Goal: Task Accomplishment & Management: Manage account settings

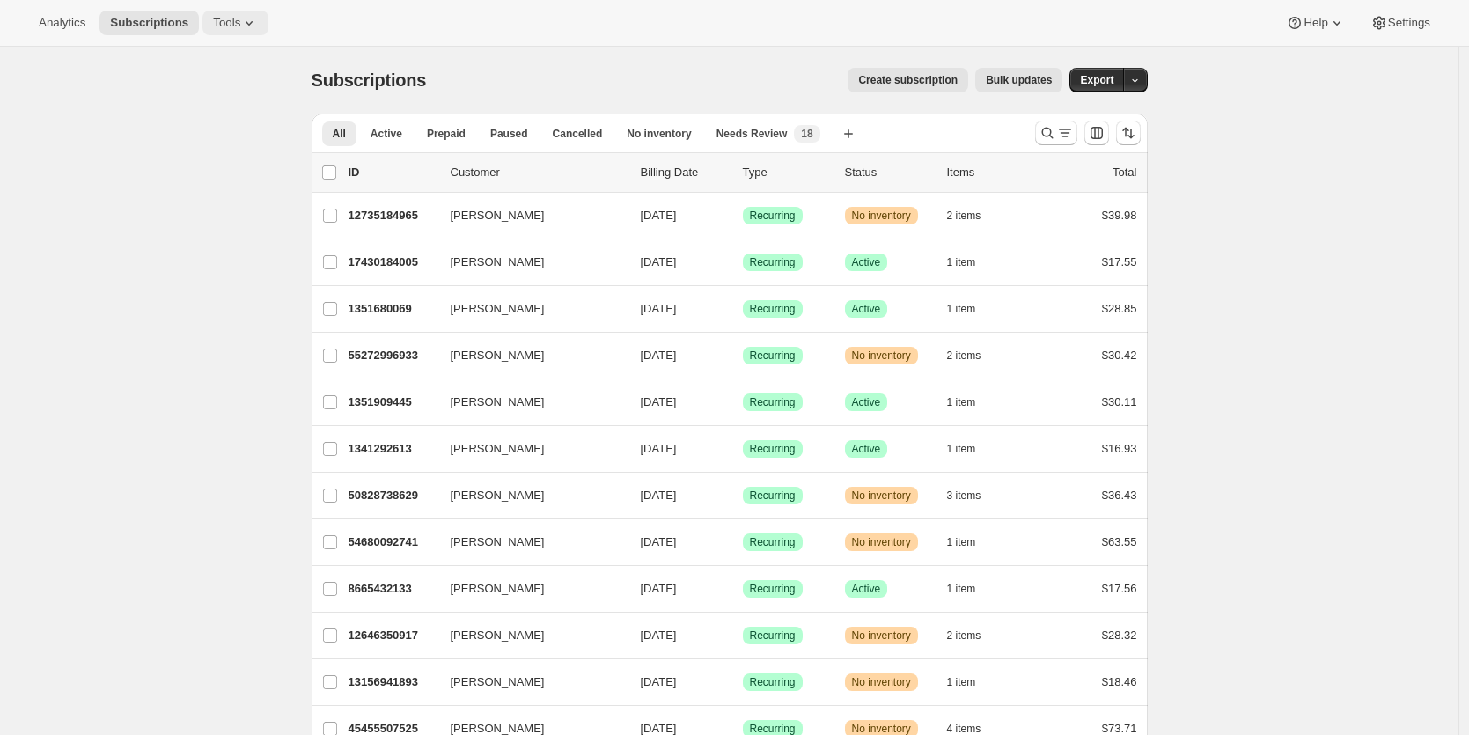
click at [218, 19] on span "Tools" at bounding box center [226, 23] width 27 height 14
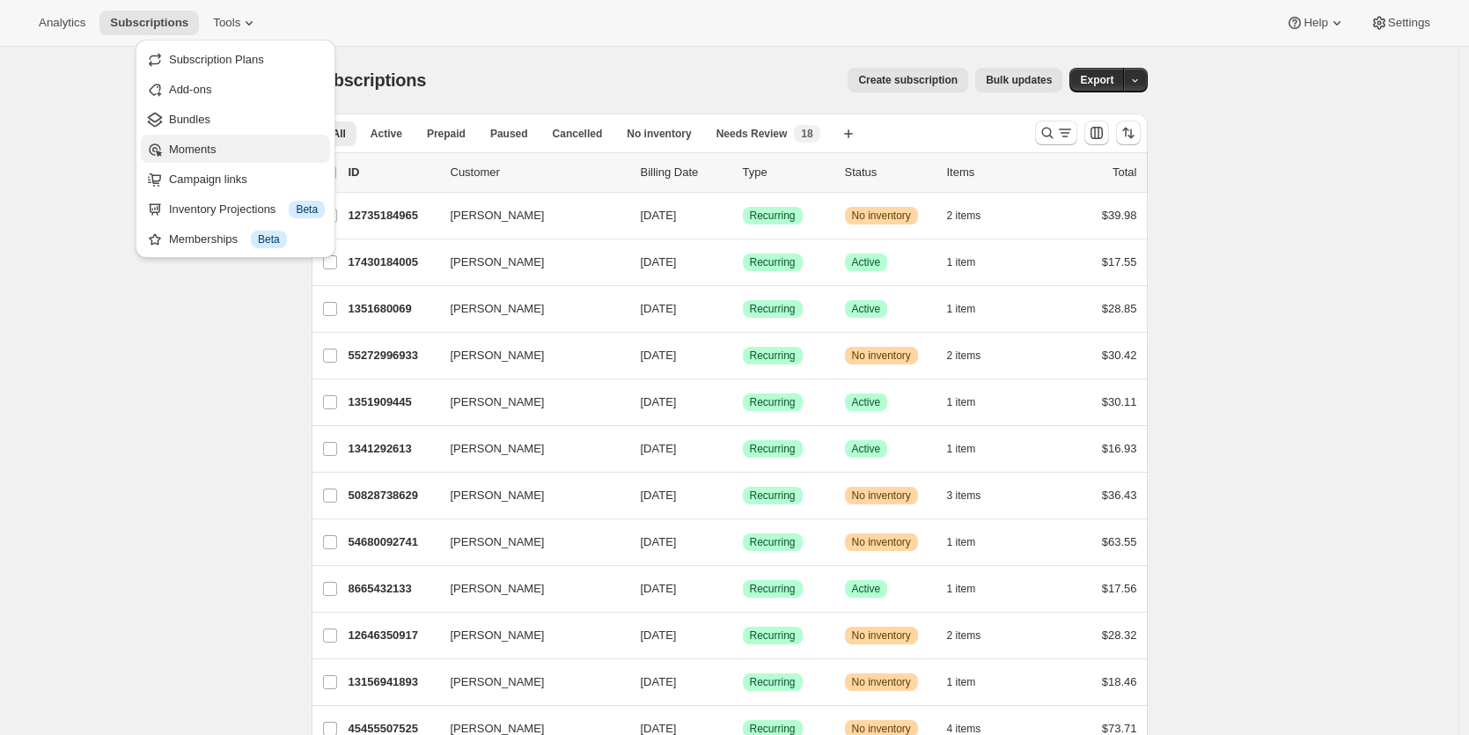
click at [221, 143] on span "Moments" at bounding box center [247, 150] width 156 height 18
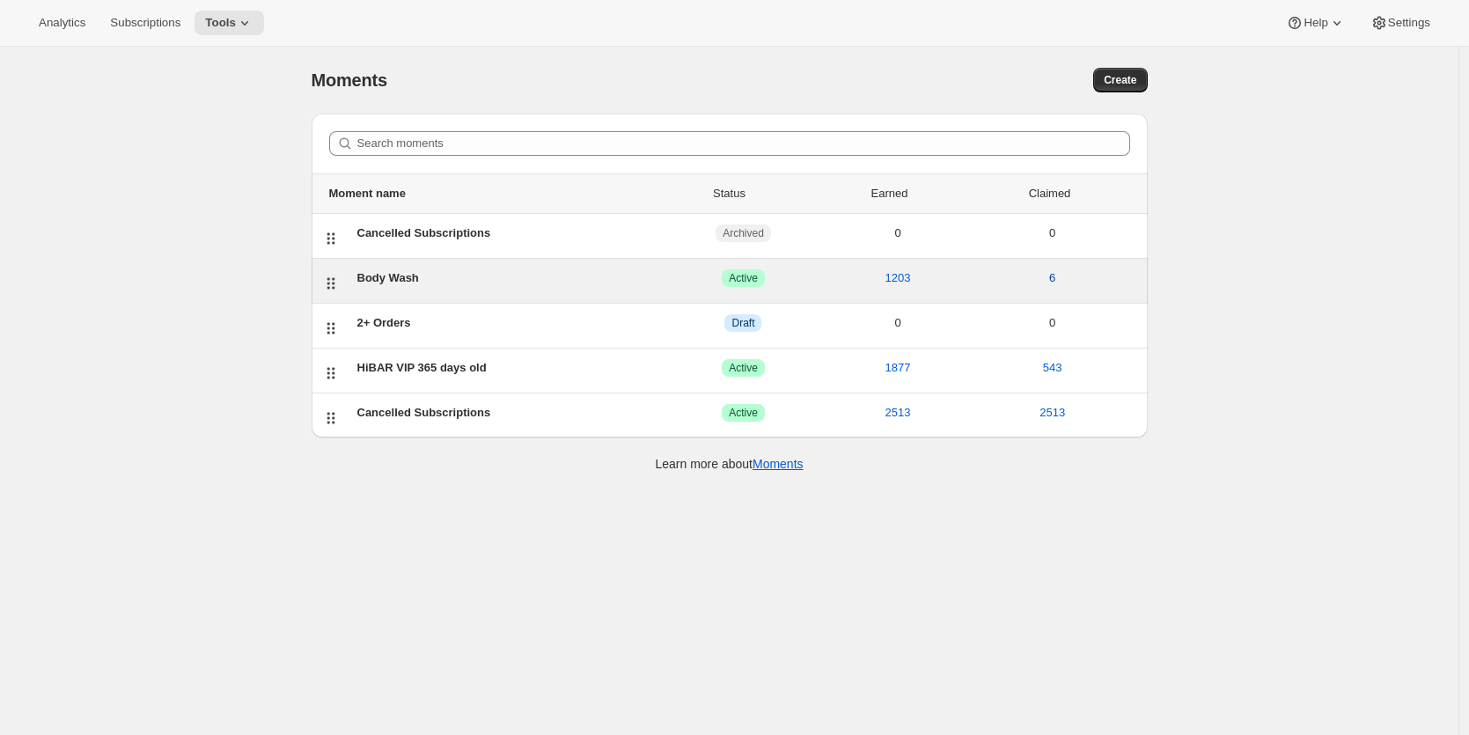
click at [1055, 275] on span "6" at bounding box center [1052, 278] width 6 height 18
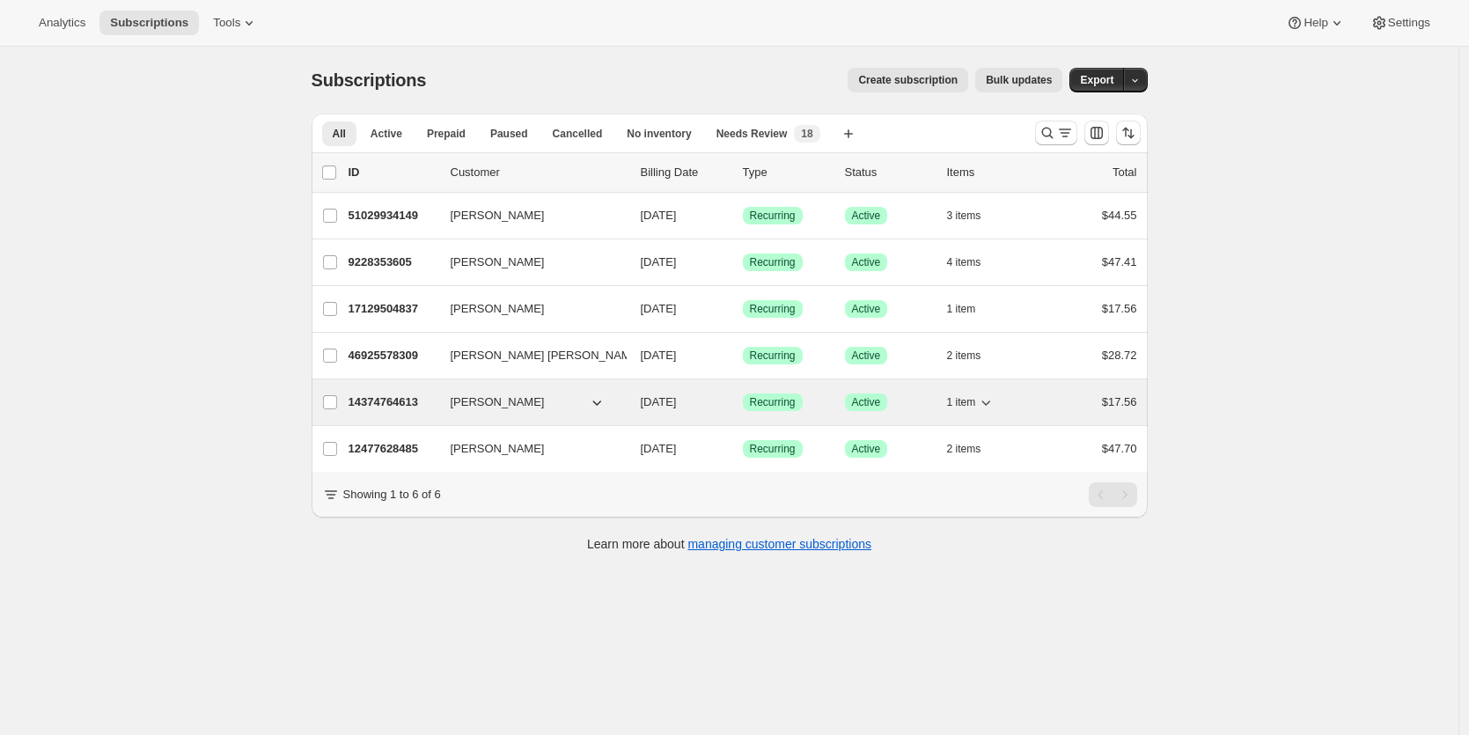
click at [1077, 403] on div "$17.56" at bounding box center [1093, 402] width 88 height 18
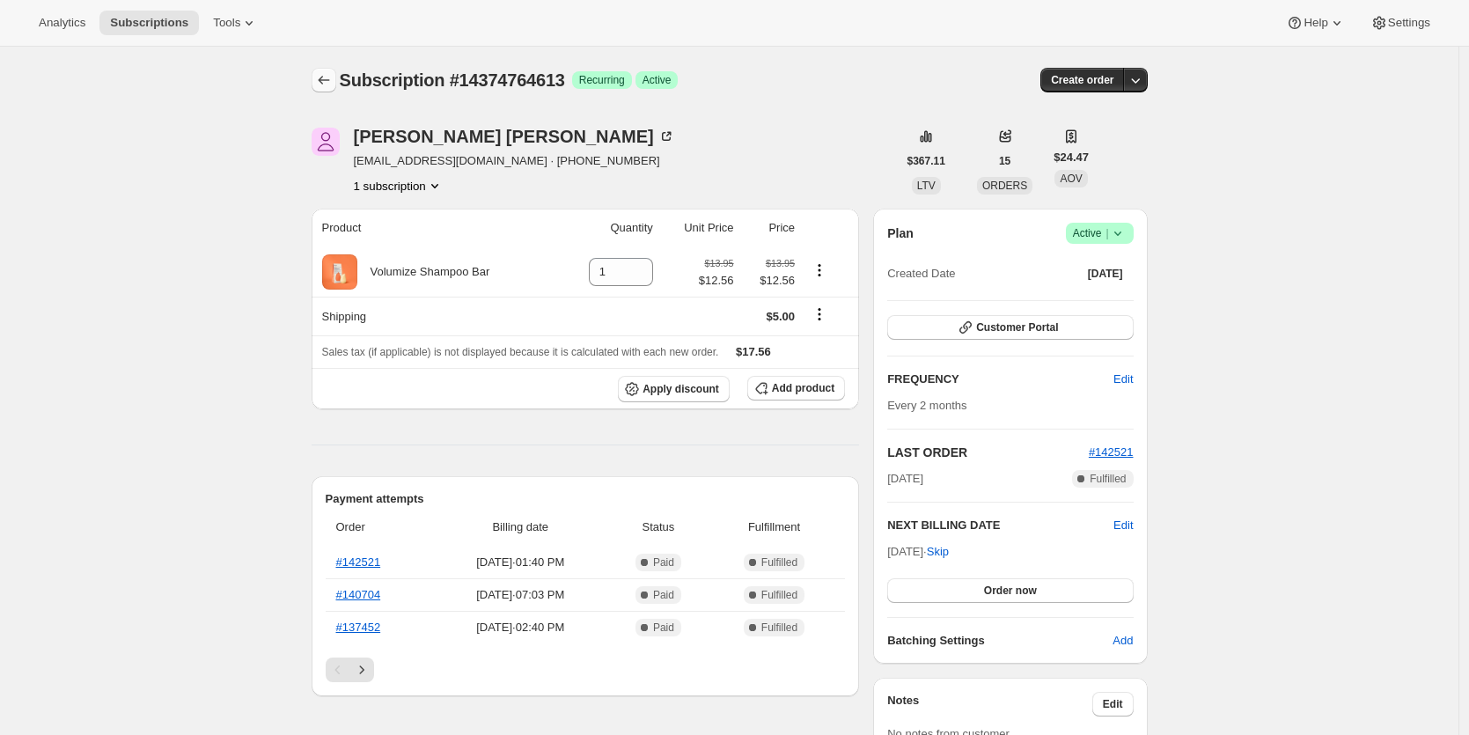
click at [325, 85] on icon "Subscriptions" at bounding box center [324, 80] width 18 height 18
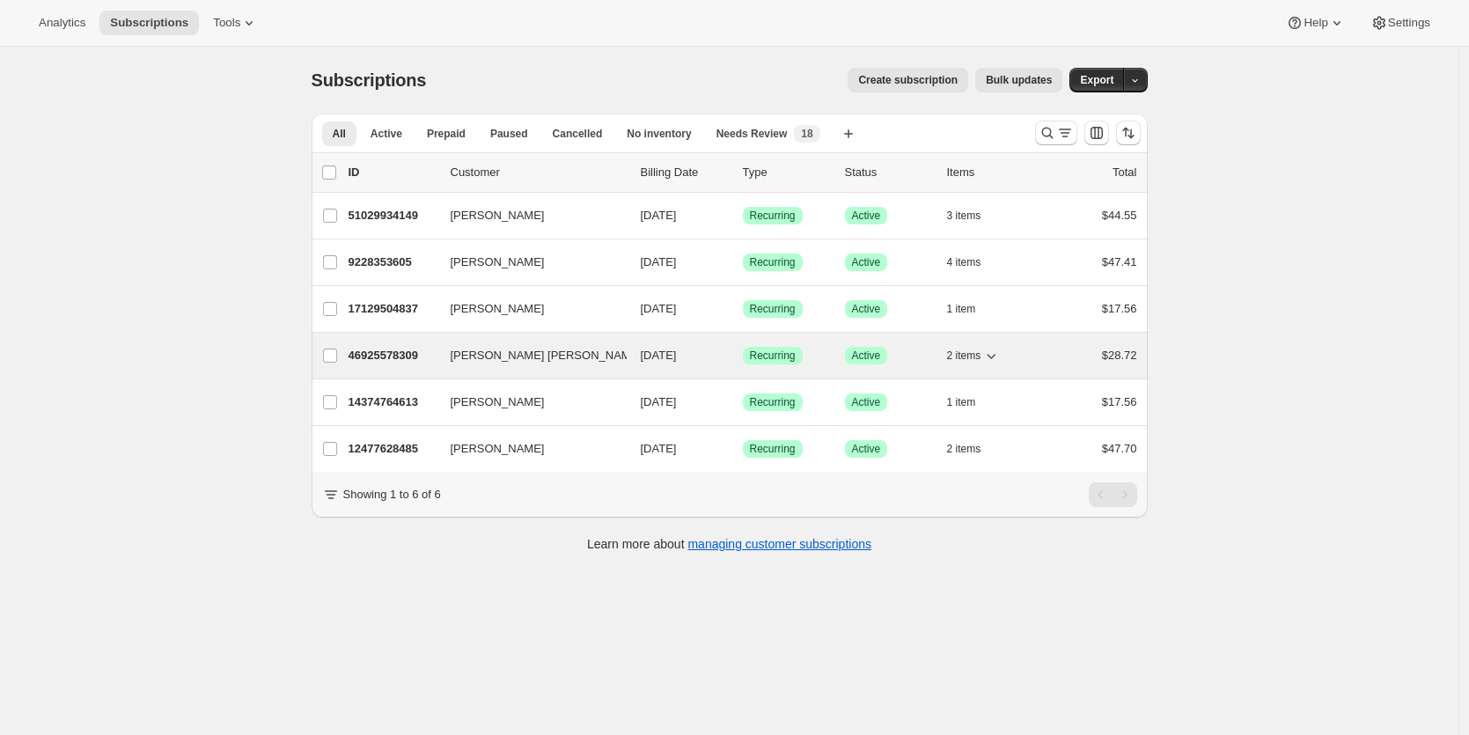
click at [979, 354] on span "2 items" at bounding box center [964, 355] width 34 height 14
click at [1123, 352] on span "$28.72" at bounding box center [1119, 354] width 35 height 13
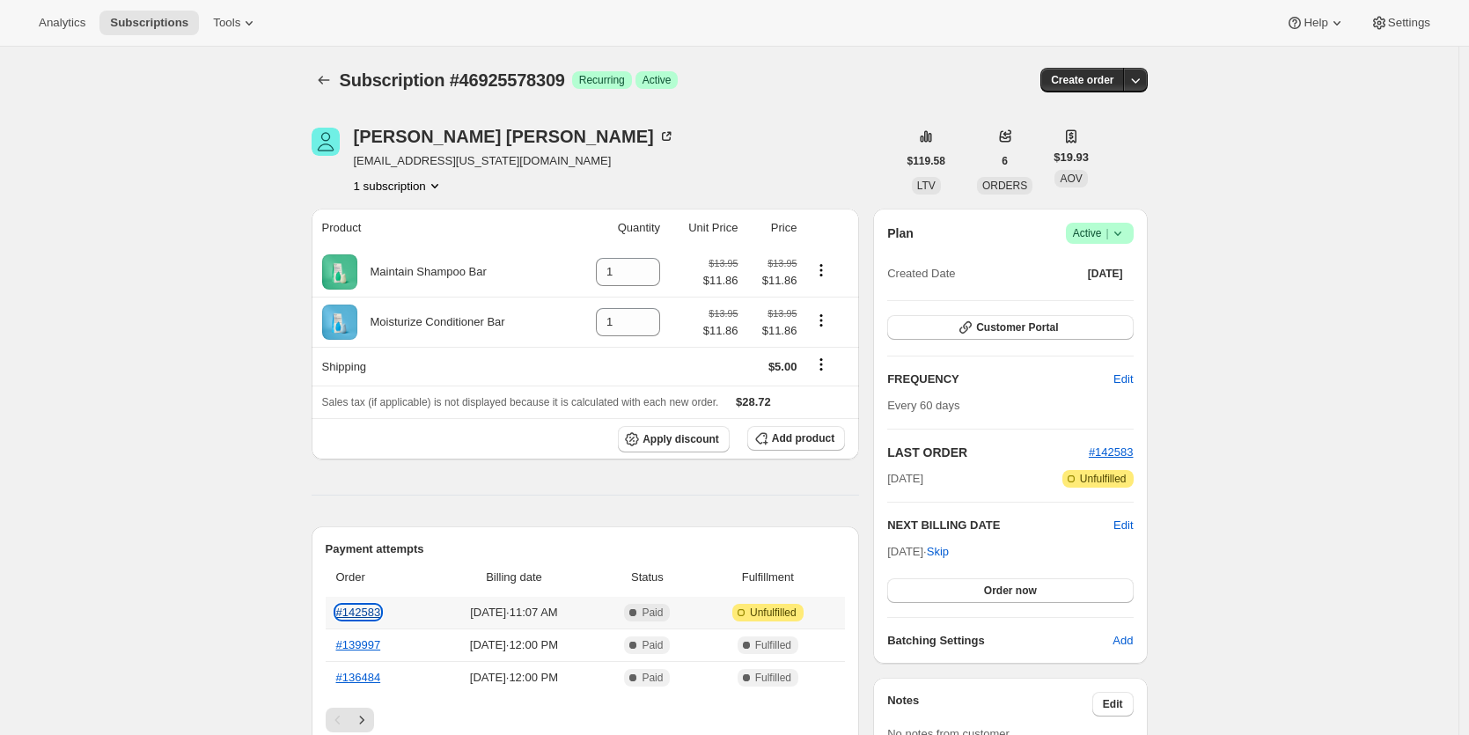
click at [363, 613] on link "#142583" at bounding box center [358, 611] width 45 height 13
click at [332, 84] on icon "Subscriptions" at bounding box center [324, 80] width 18 height 18
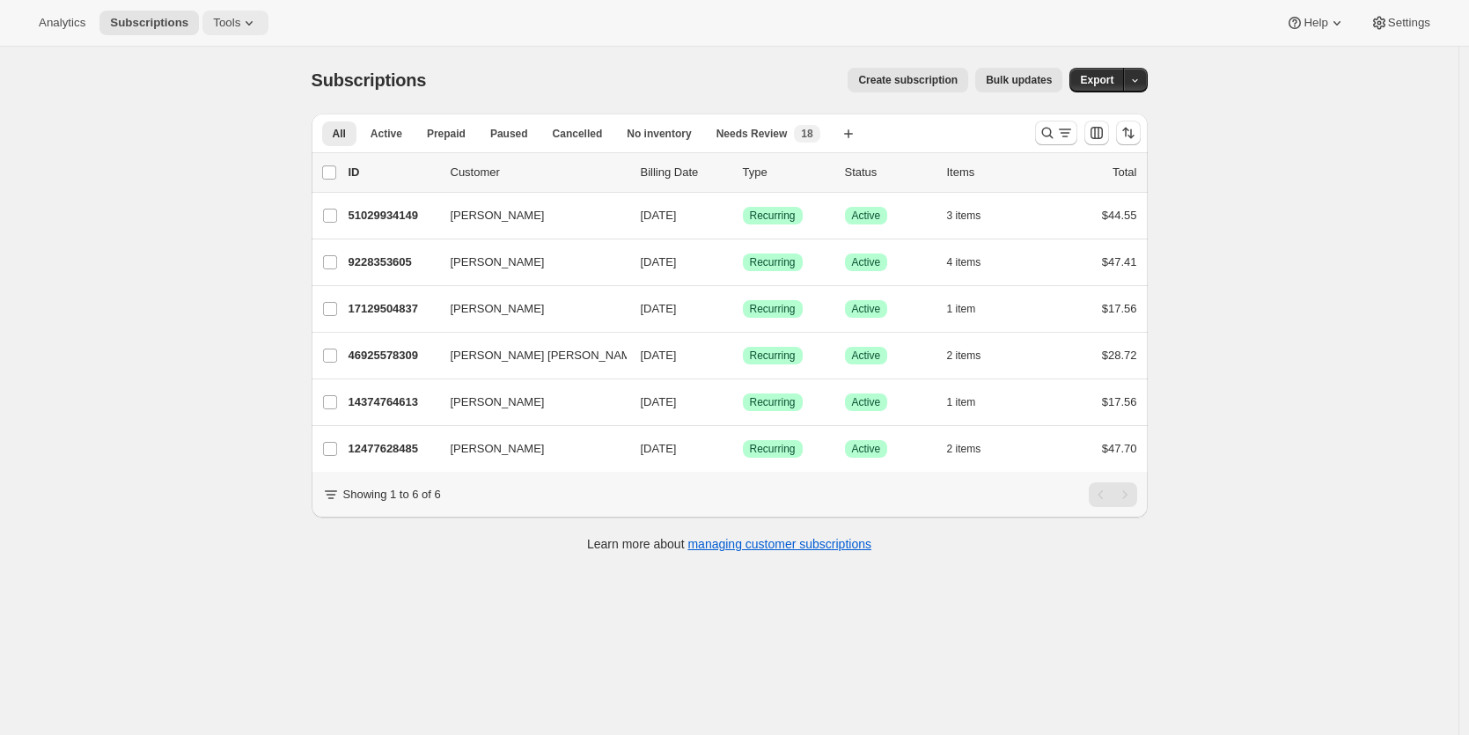
click at [240, 21] on span "Tools" at bounding box center [226, 23] width 27 height 14
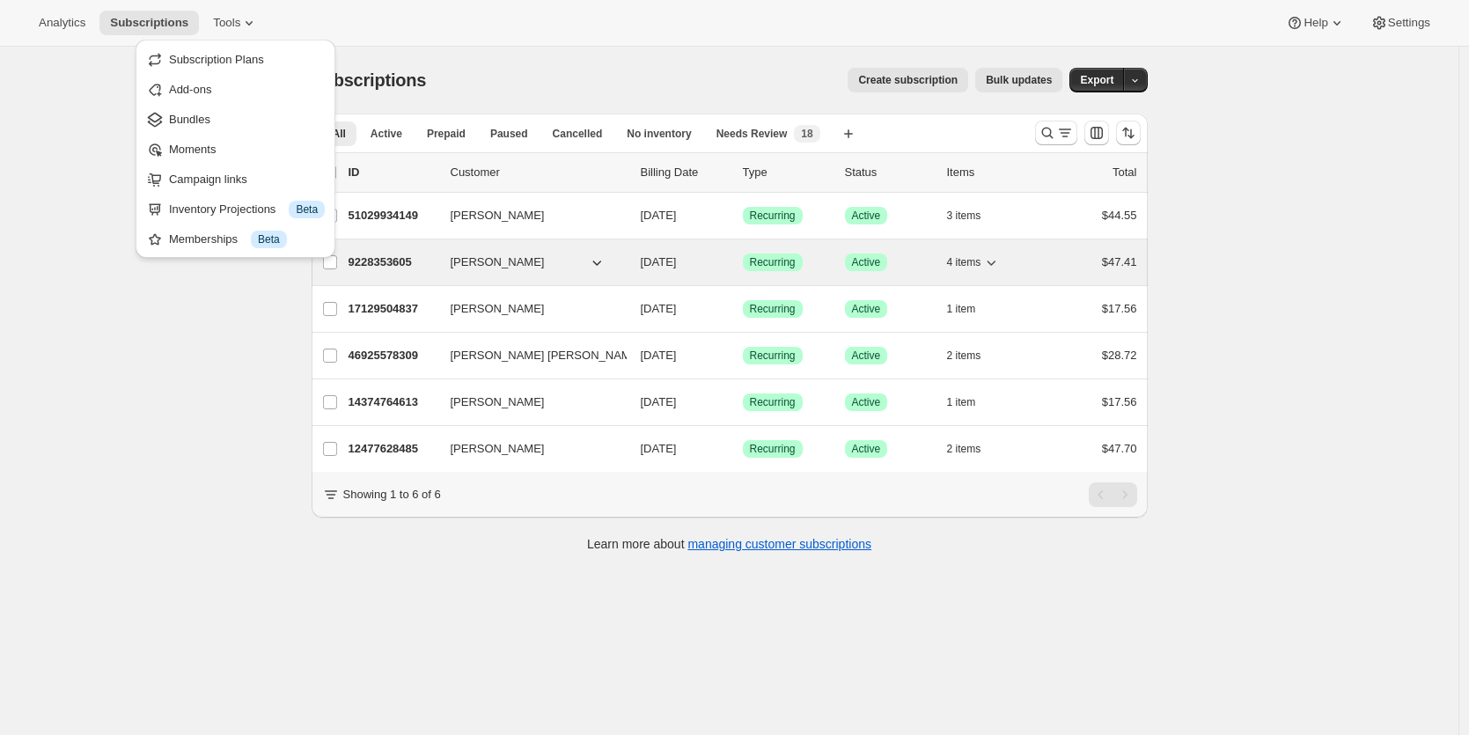
click at [1133, 263] on span "$47.41" at bounding box center [1119, 261] width 35 height 13
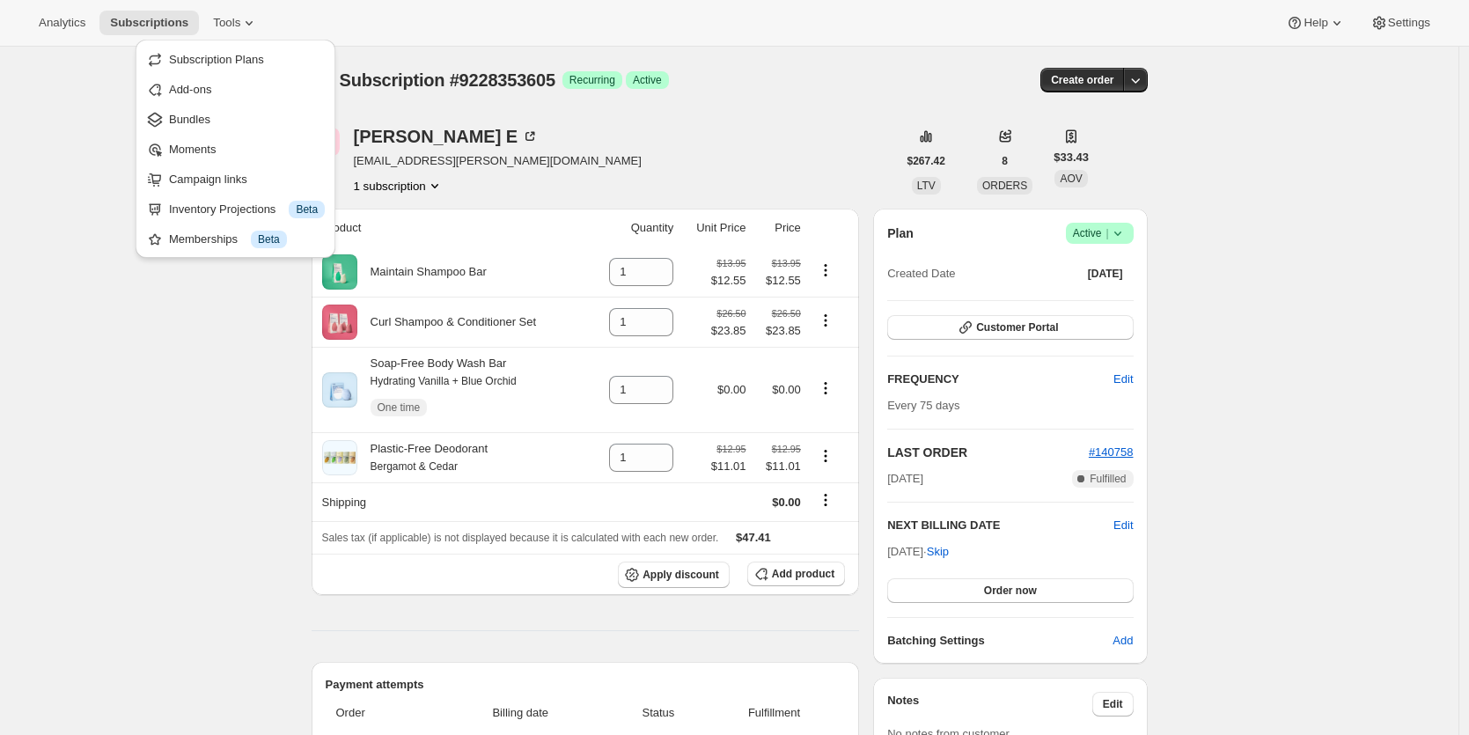
click at [452, 107] on div "Subscription #9228353605. This page is ready Subscription #9228353605 Success R…" at bounding box center [730, 80] width 836 height 67
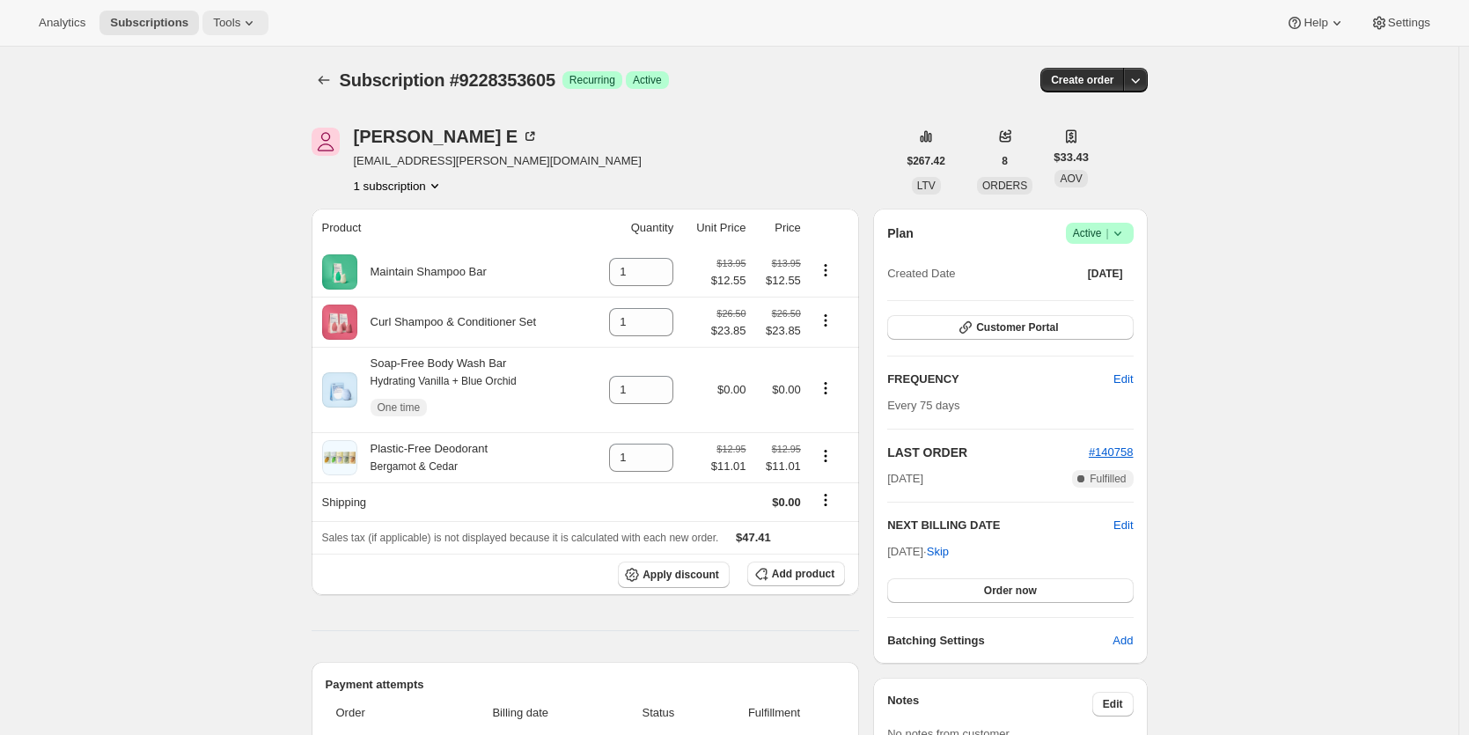
click at [246, 18] on icon at bounding box center [249, 23] width 18 height 18
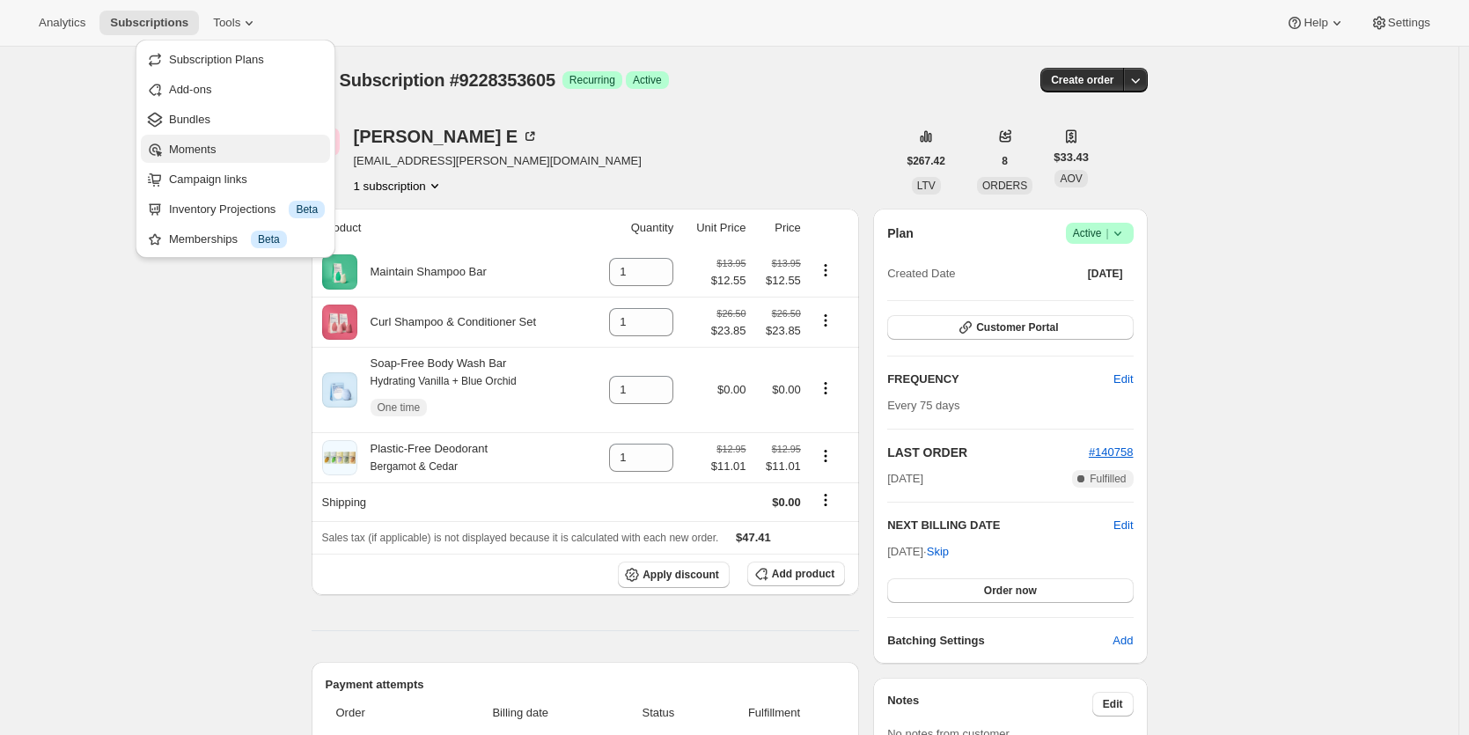
click at [239, 143] on span "Moments" at bounding box center [247, 150] width 156 height 18
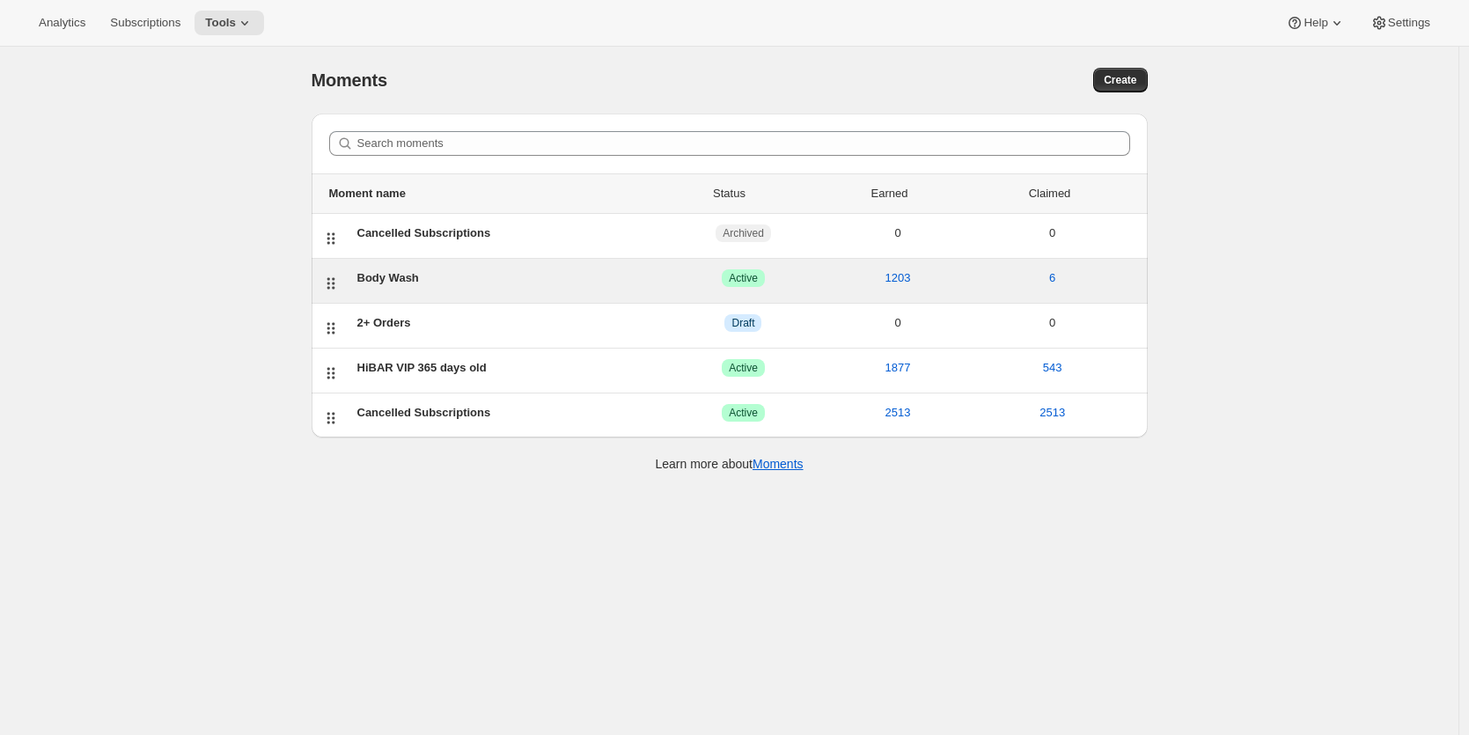
click at [390, 274] on div "Body Wash" at bounding box center [511, 278] width 309 height 18
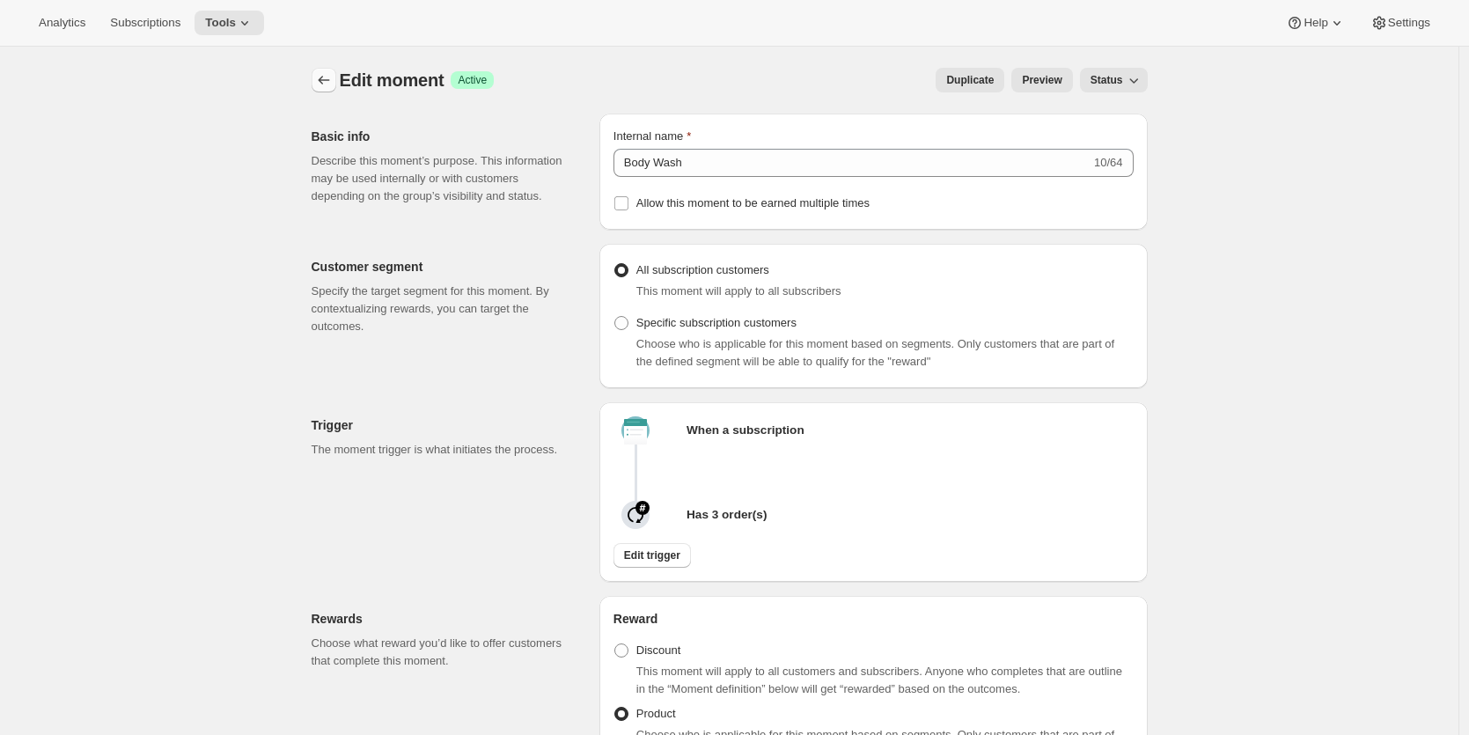
click at [329, 83] on icon "Create moment" at bounding box center [324, 80] width 18 height 18
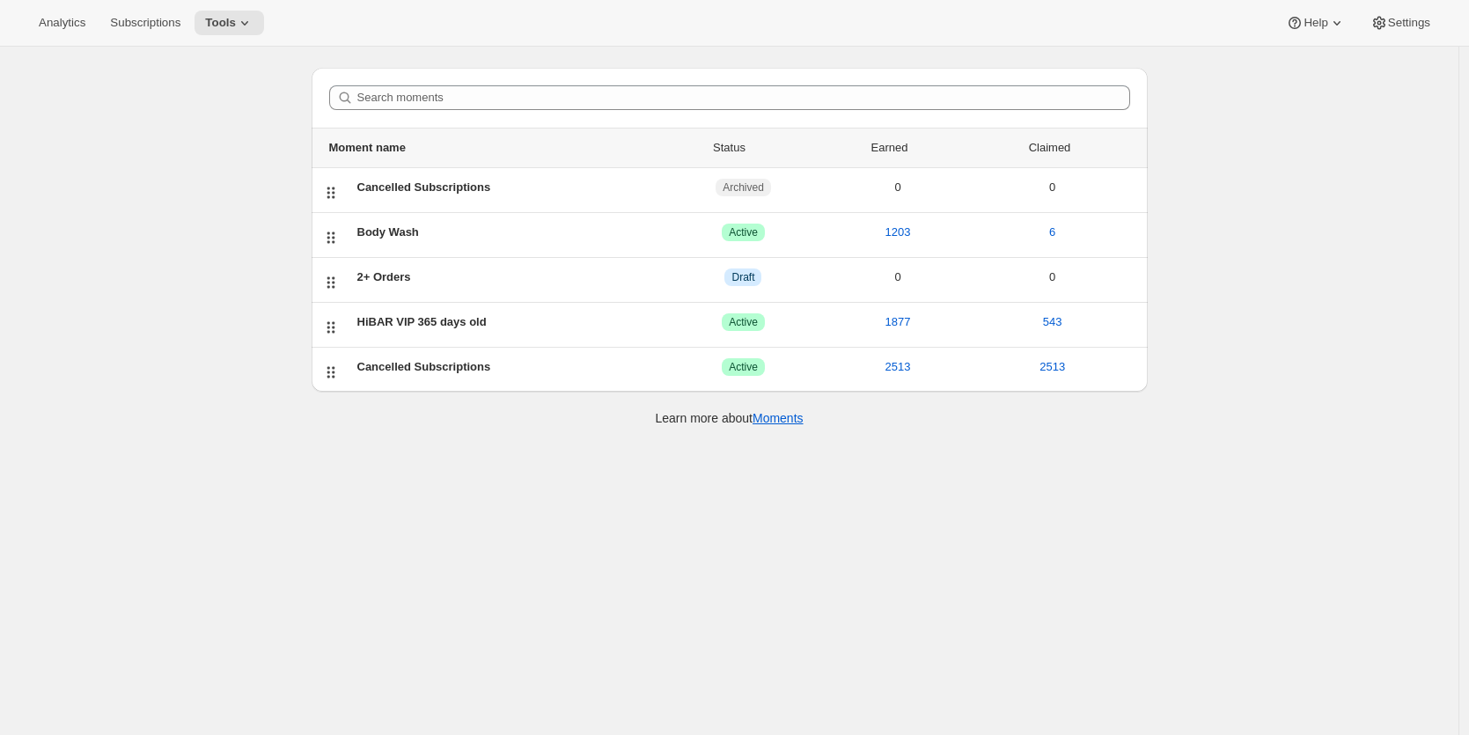
scroll to position [47, 0]
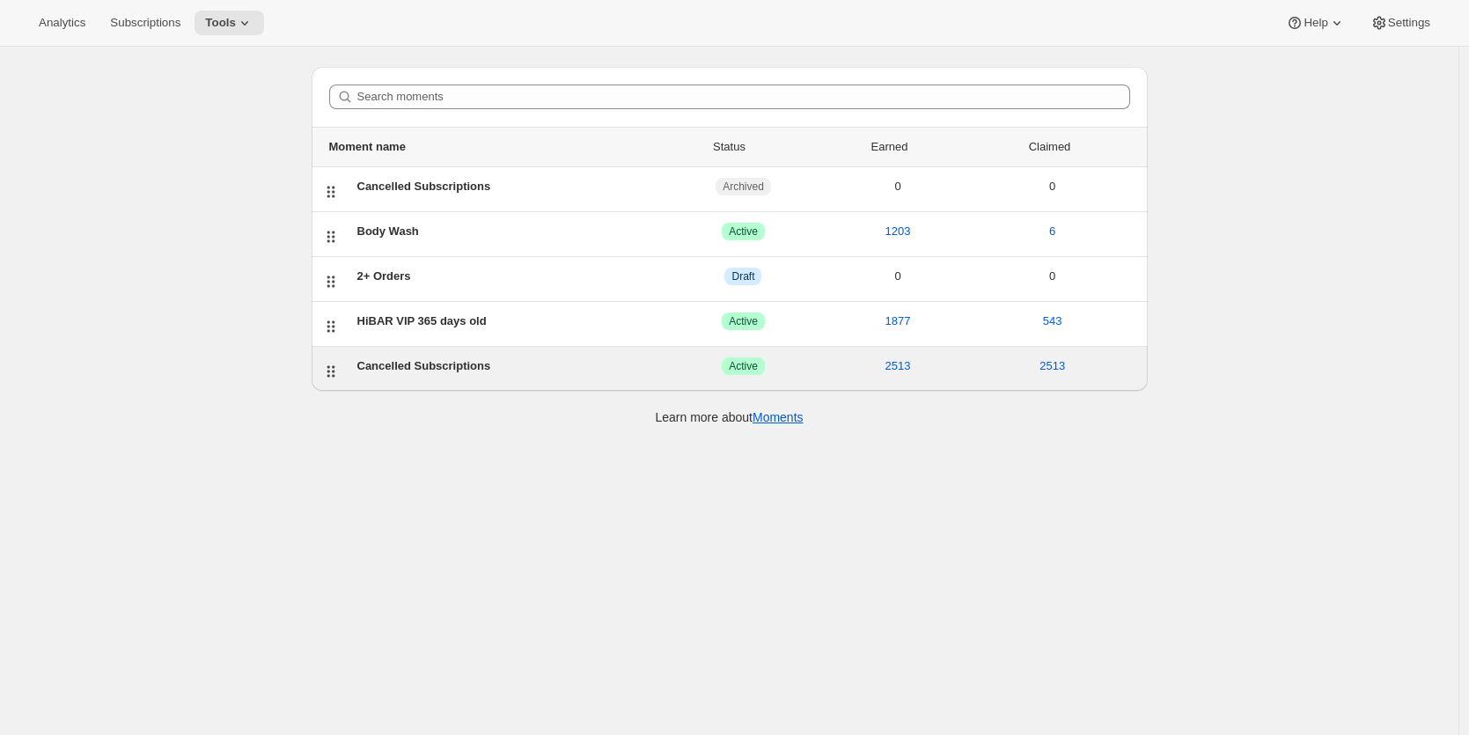
click at [404, 361] on div "Cancelled Subscriptions" at bounding box center [511, 366] width 309 height 18
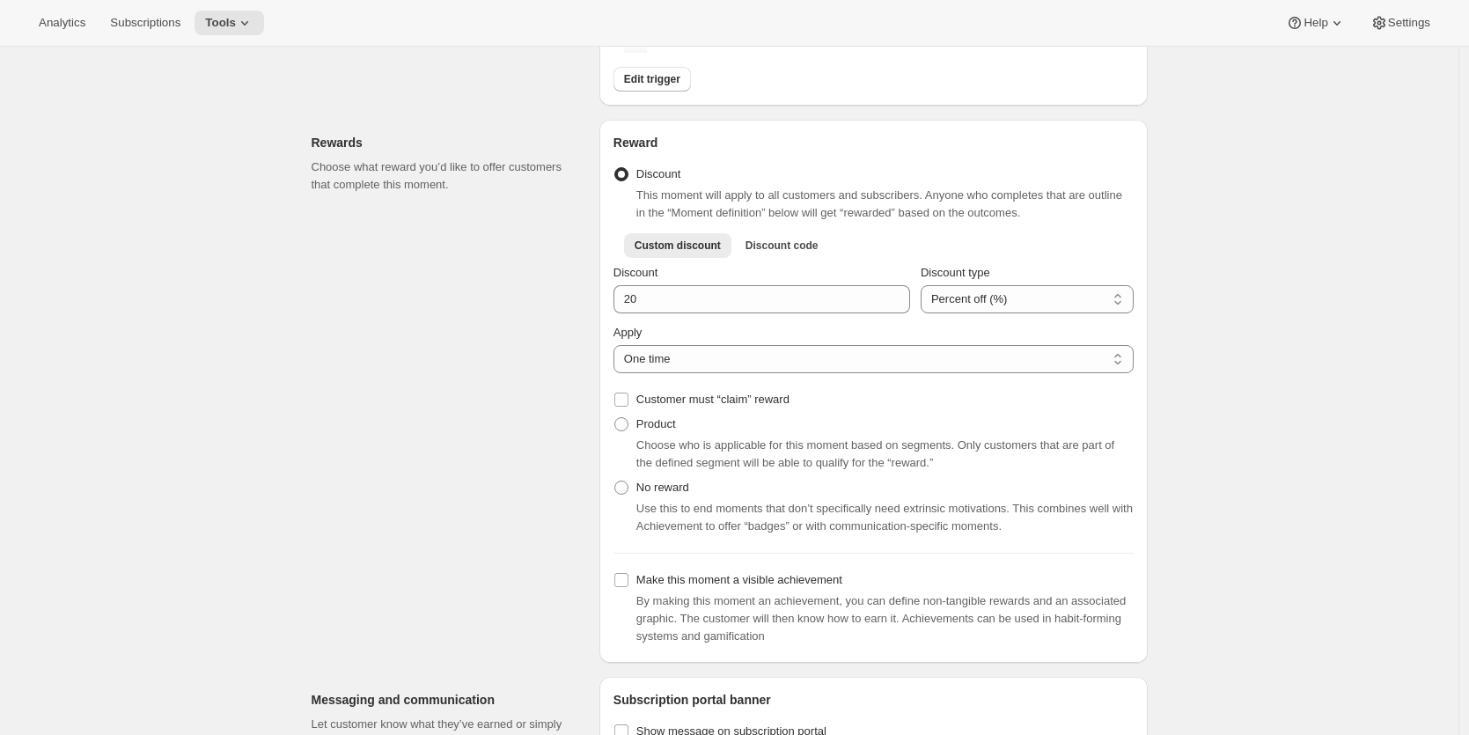
scroll to position [488, 0]
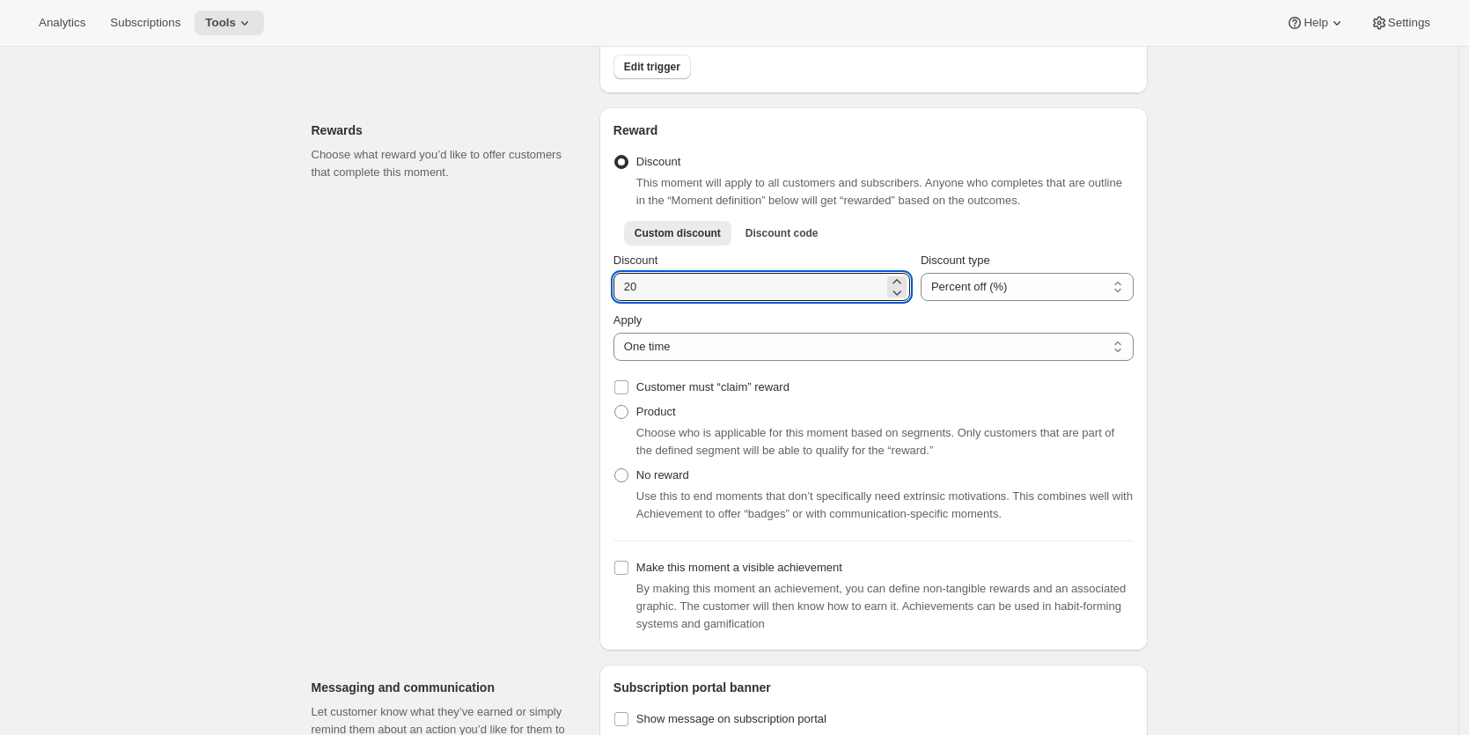
drag, startPoint x: 664, startPoint y: 294, endPoint x: 607, endPoint y: 291, distance: 56.4
click at [607, 291] on div "Reward Discount This moment will apply to all customers and subscribers. Anyone…" at bounding box center [873, 378] width 548 height 543
type input "25"
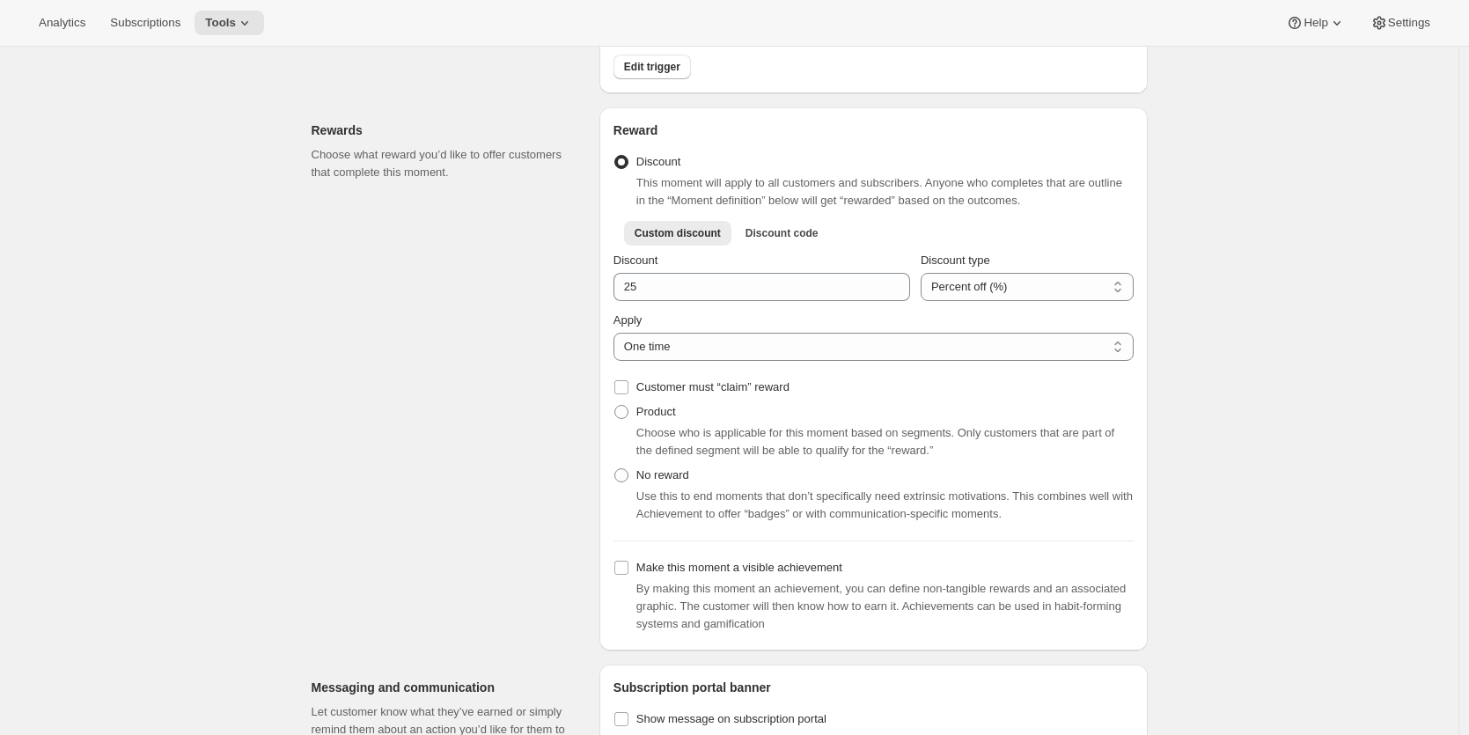
click at [548, 367] on div "Rewards Choose what reward you’d like to offer customers that complete this mom…" at bounding box center [449, 378] width 274 height 543
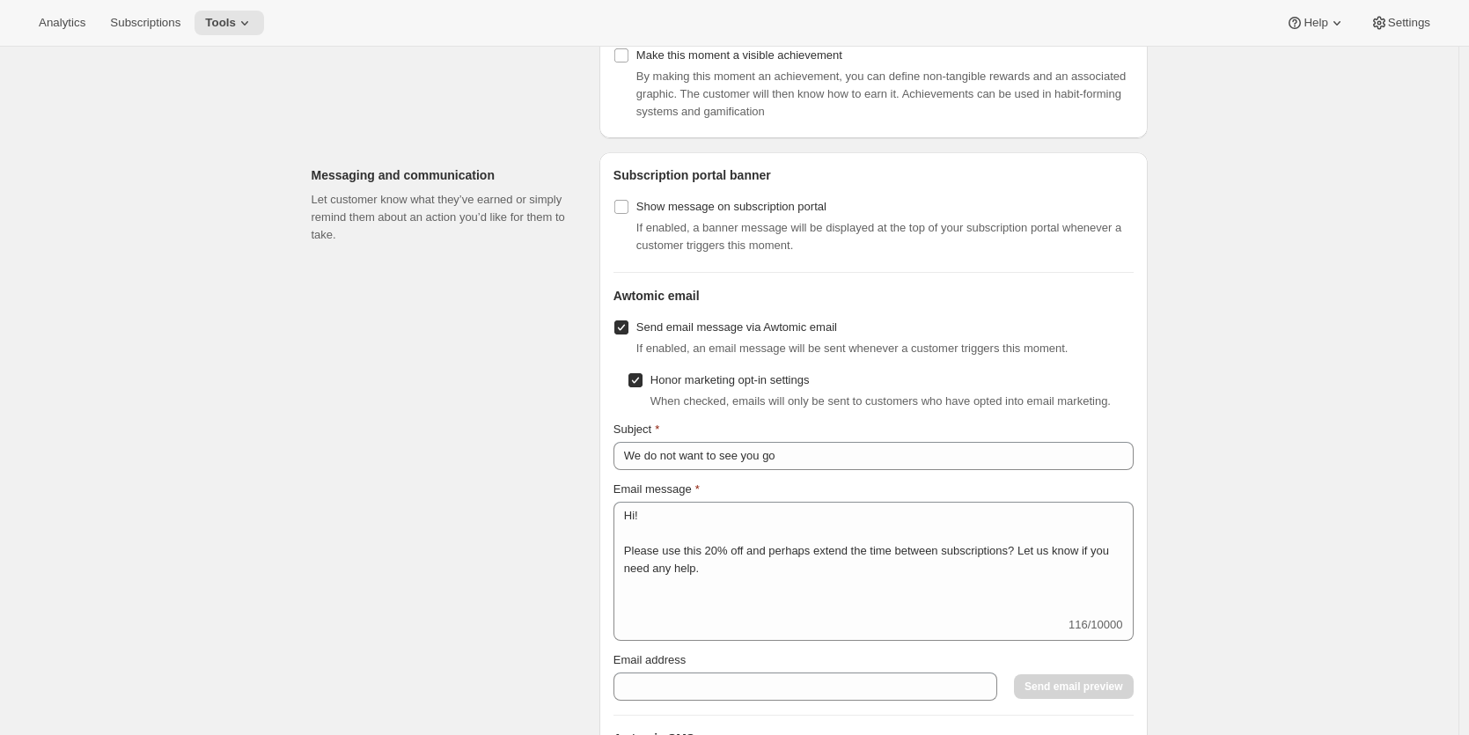
scroll to position [1034, 0]
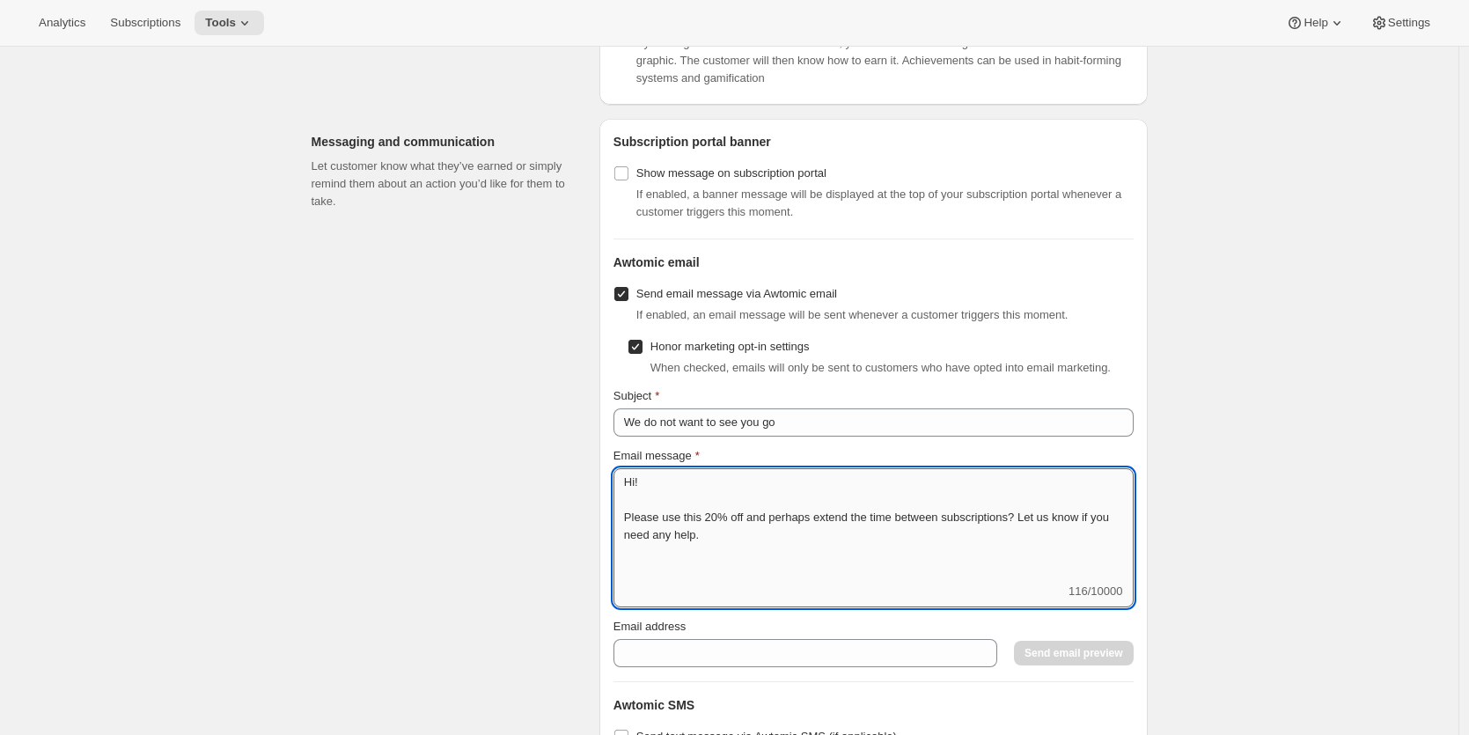
click at [726, 548] on textarea "Hi! Please use this 20% off and perhaps extend the time between subscriptions? …" at bounding box center [873, 525] width 520 height 114
type textarea "Hi! Please use this 25% off and perhaps extend the time between subscriptions? …"
click at [579, 480] on div "Messaging and communication Let customer know what they’ve earned or simply rem…" at bounding box center [449, 492] width 274 height 747
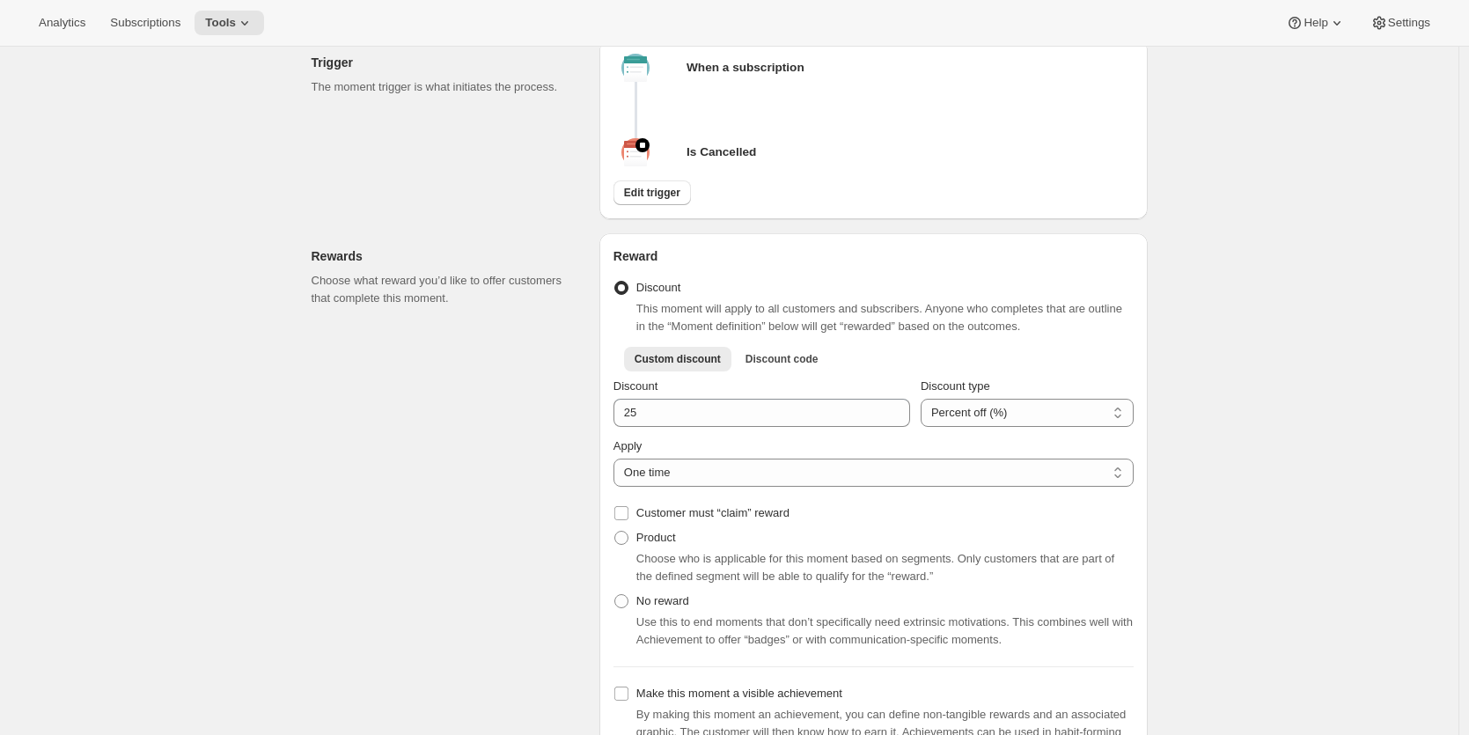
scroll to position [0, 0]
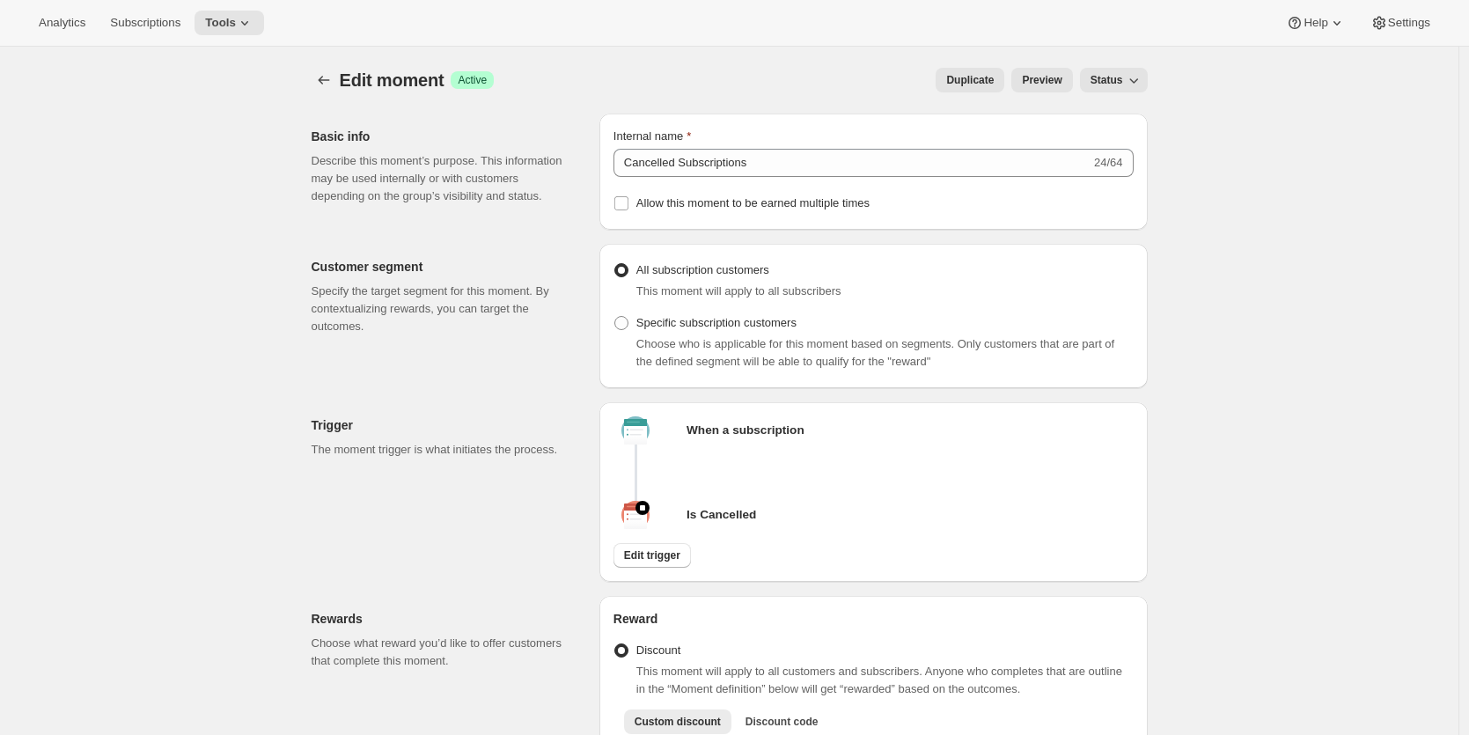
click at [1118, 83] on span "Status" at bounding box center [1106, 80] width 33 height 14
click at [1038, 80] on span "Preview" at bounding box center [1042, 80] width 40 height 14
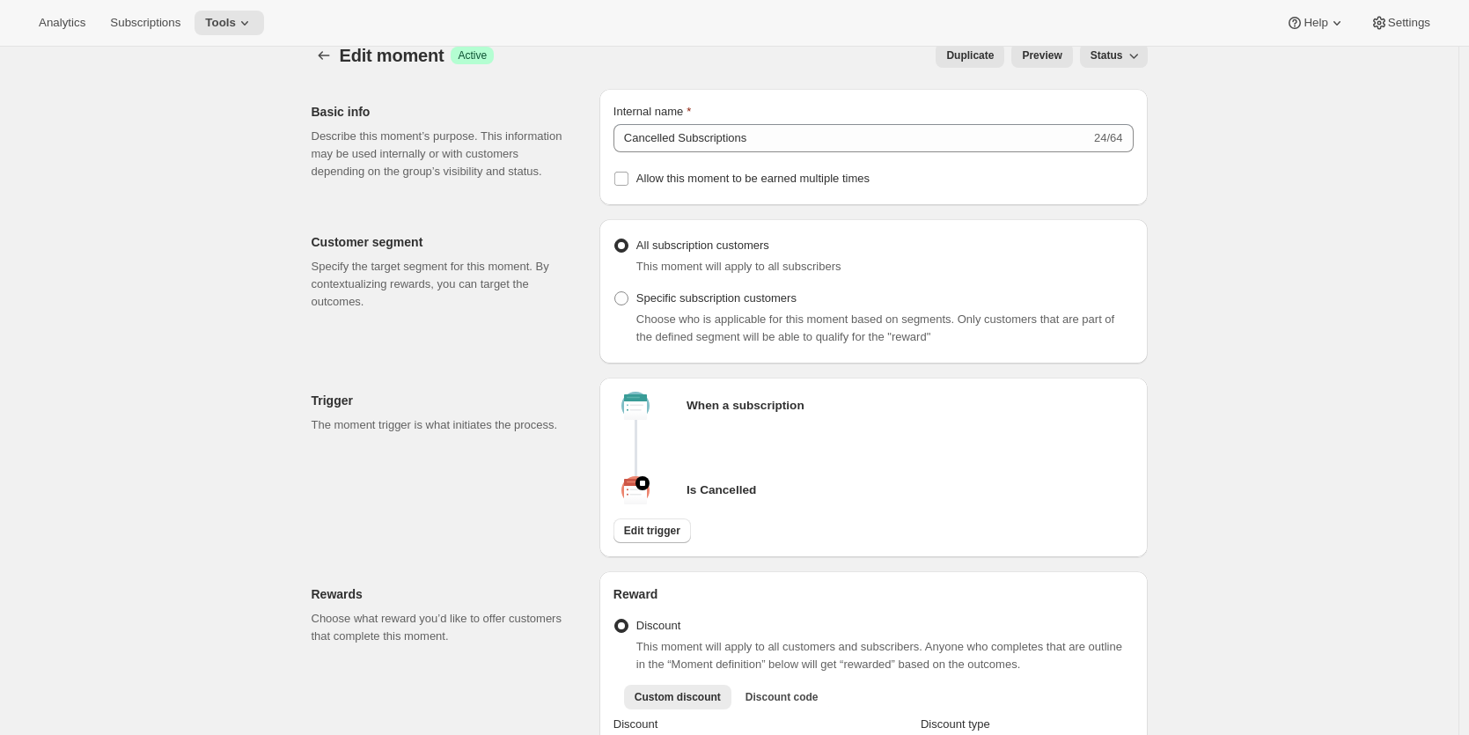
scroll to position [27, 0]
click at [333, 57] on icon "Create moment" at bounding box center [324, 53] width 18 height 18
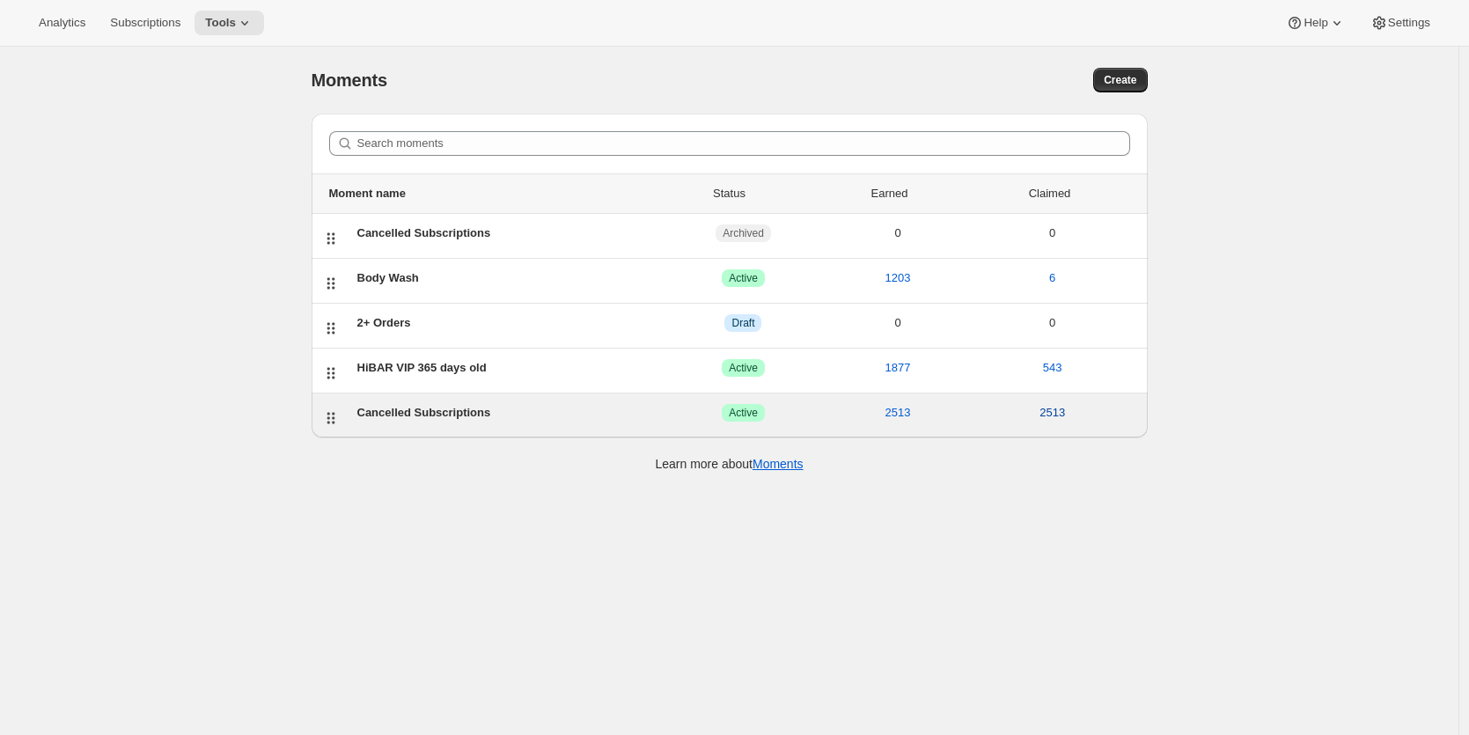
click at [1053, 413] on span "2513" at bounding box center [1052, 413] width 26 height 18
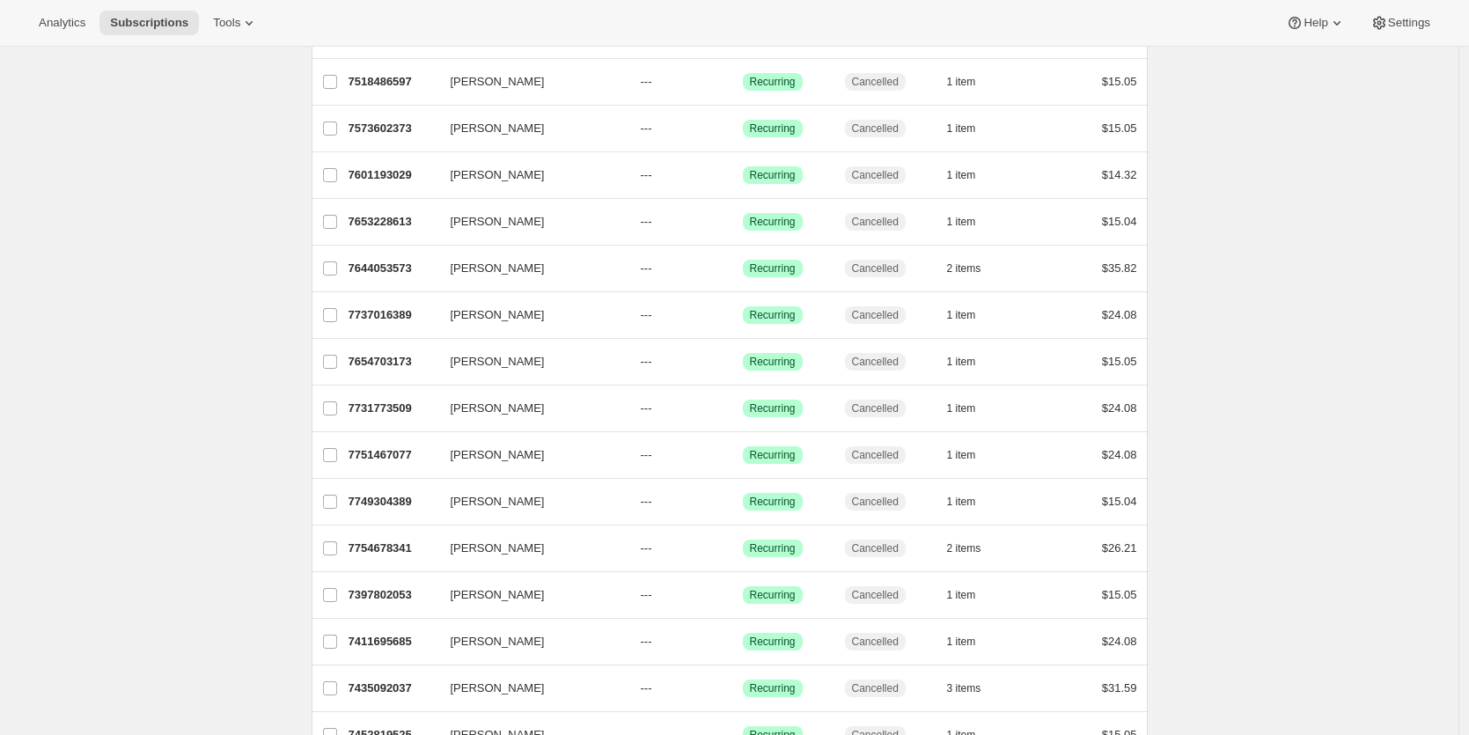
scroll to position [1901, 0]
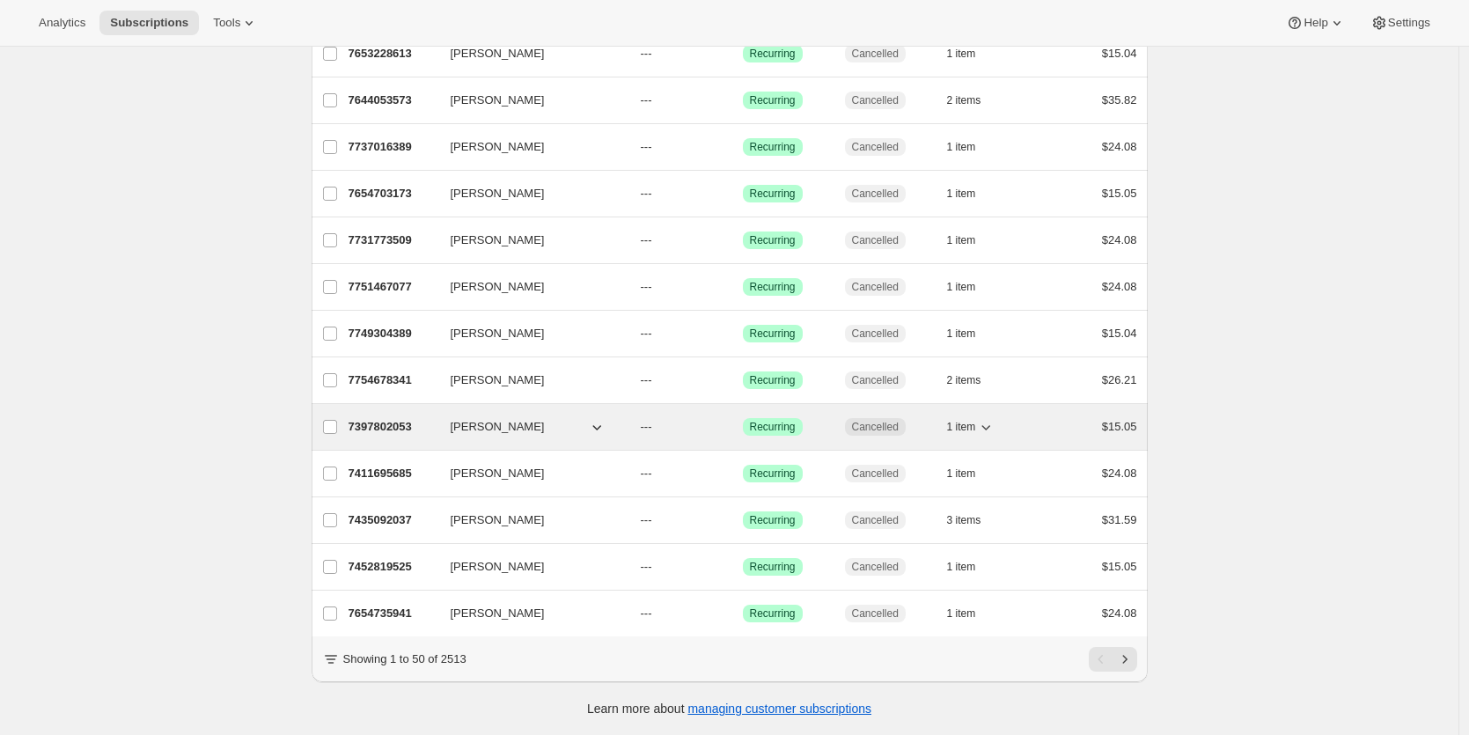
click at [390, 418] on p "7397802053" at bounding box center [392, 427] width 88 height 18
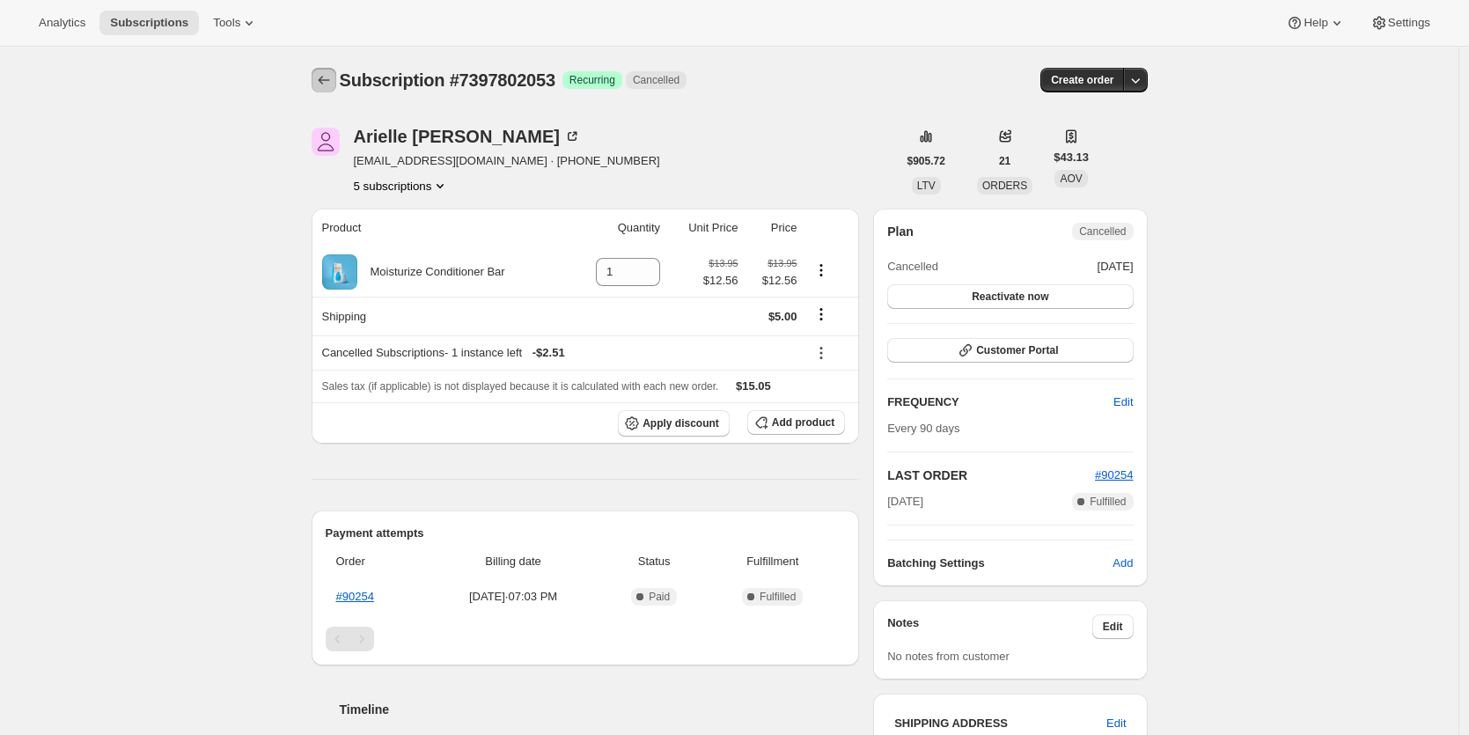
click at [333, 78] on icon "Subscriptions" at bounding box center [324, 80] width 18 height 18
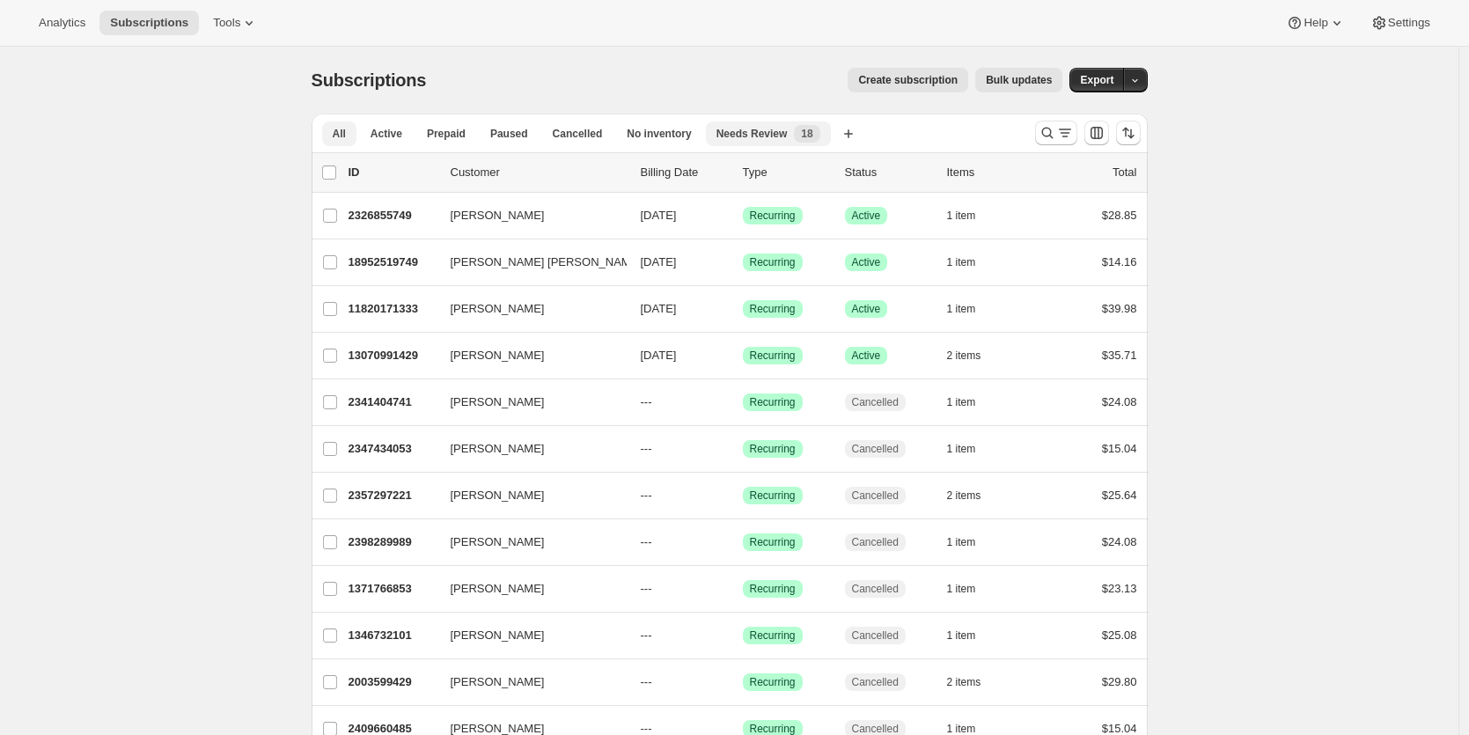
click at [762, 130] on span "Needs Review" at bounding box center [751, 134] width 71 height 14
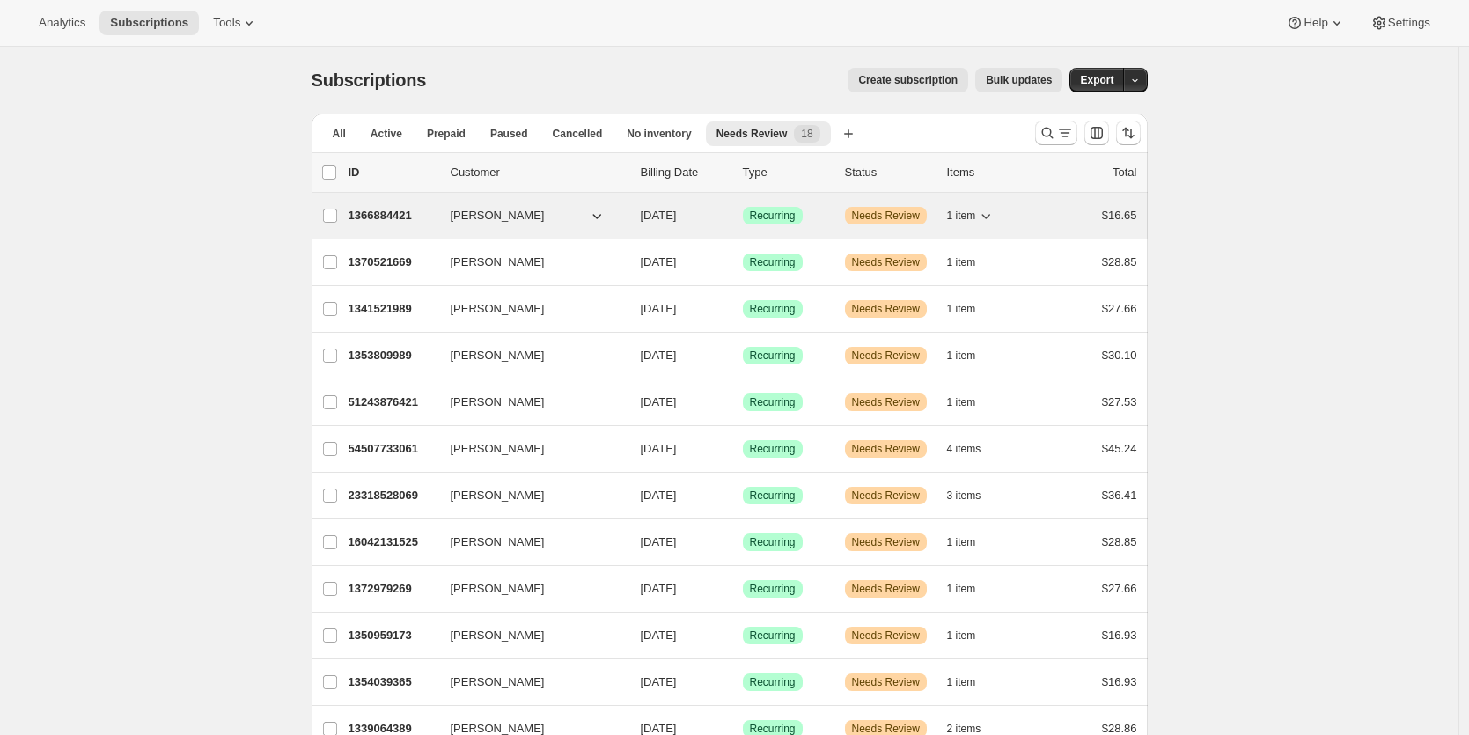
click at [400, 217] on p "1366884421" at bounding box center [392, 216] width 88 height 18
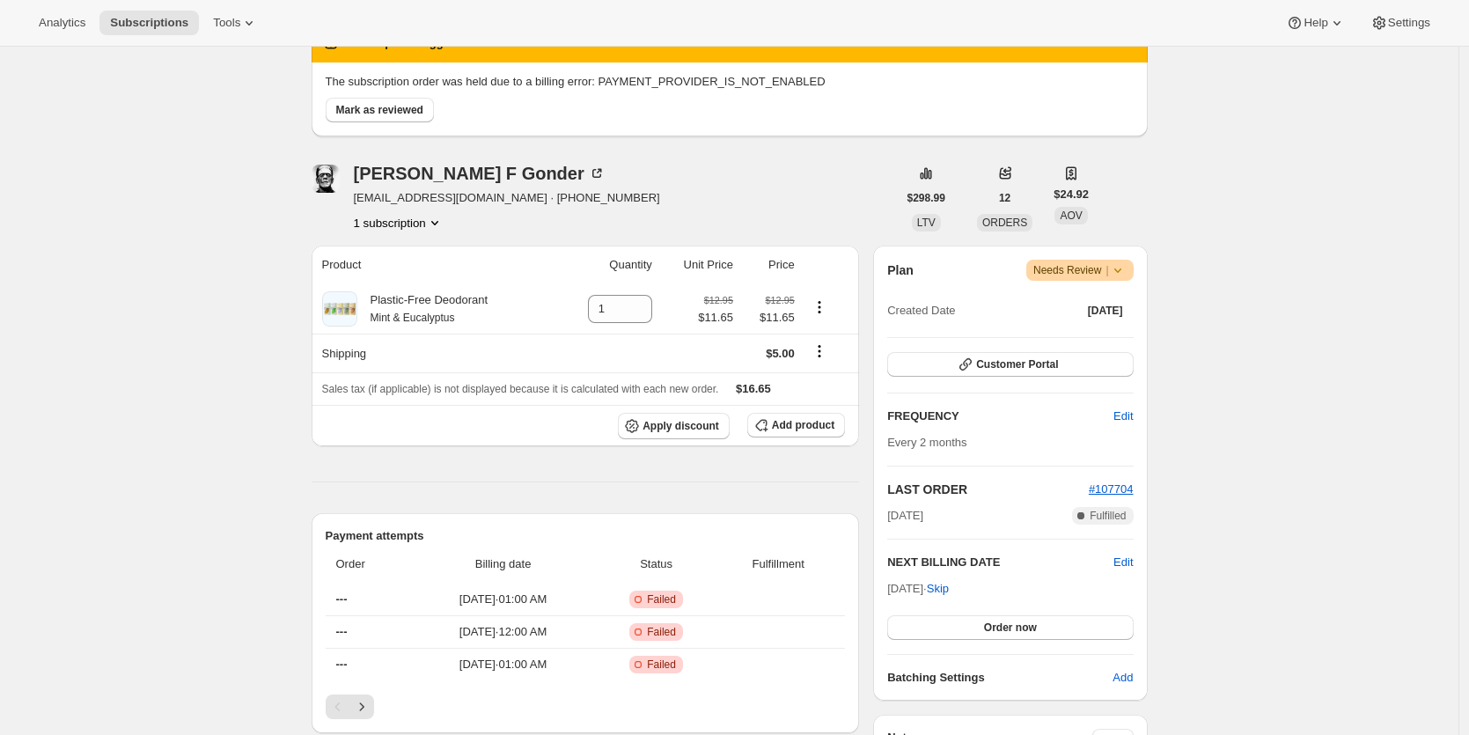
scroll to position [30, 0]
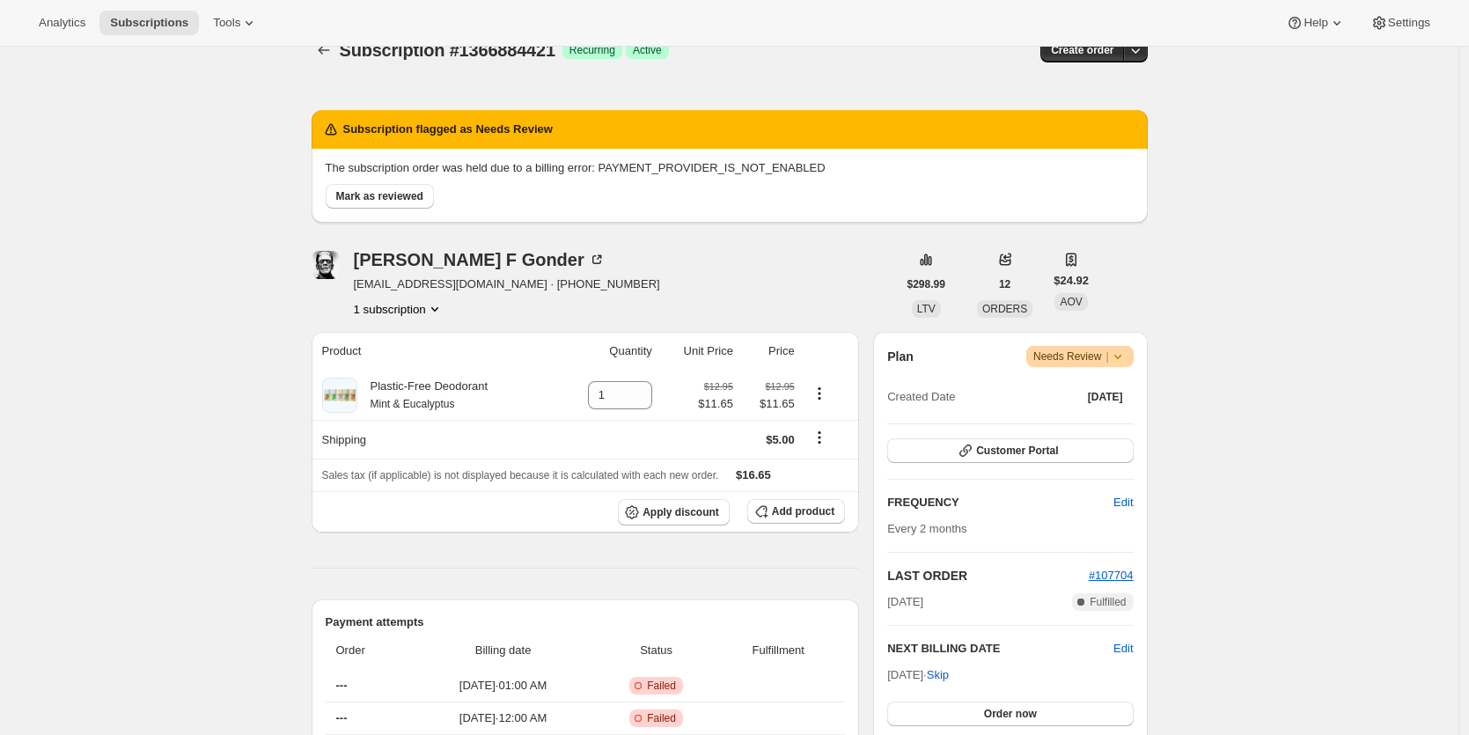
click at [1120, 358] on icon at bounding box center [1116, 357] width 7 height 4
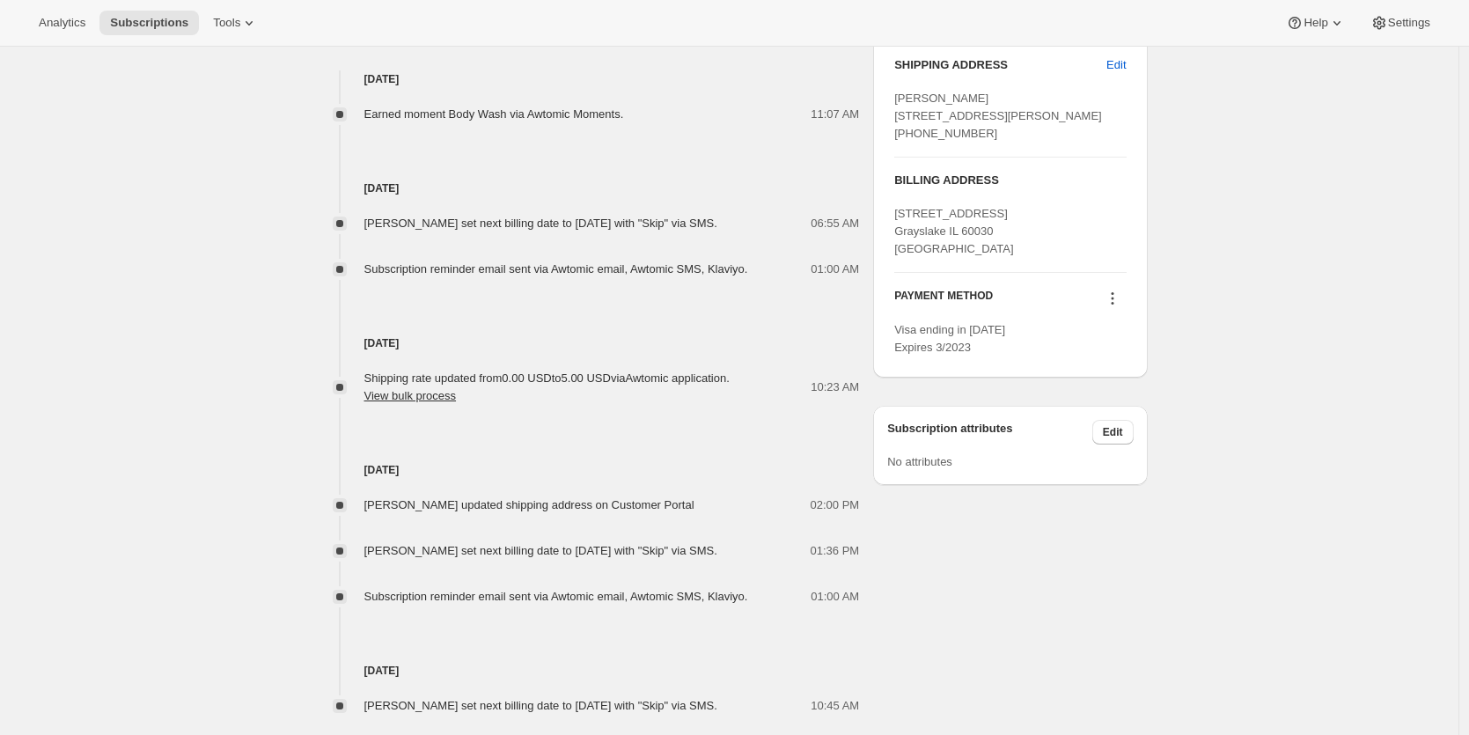
scroll to position [972, 0]
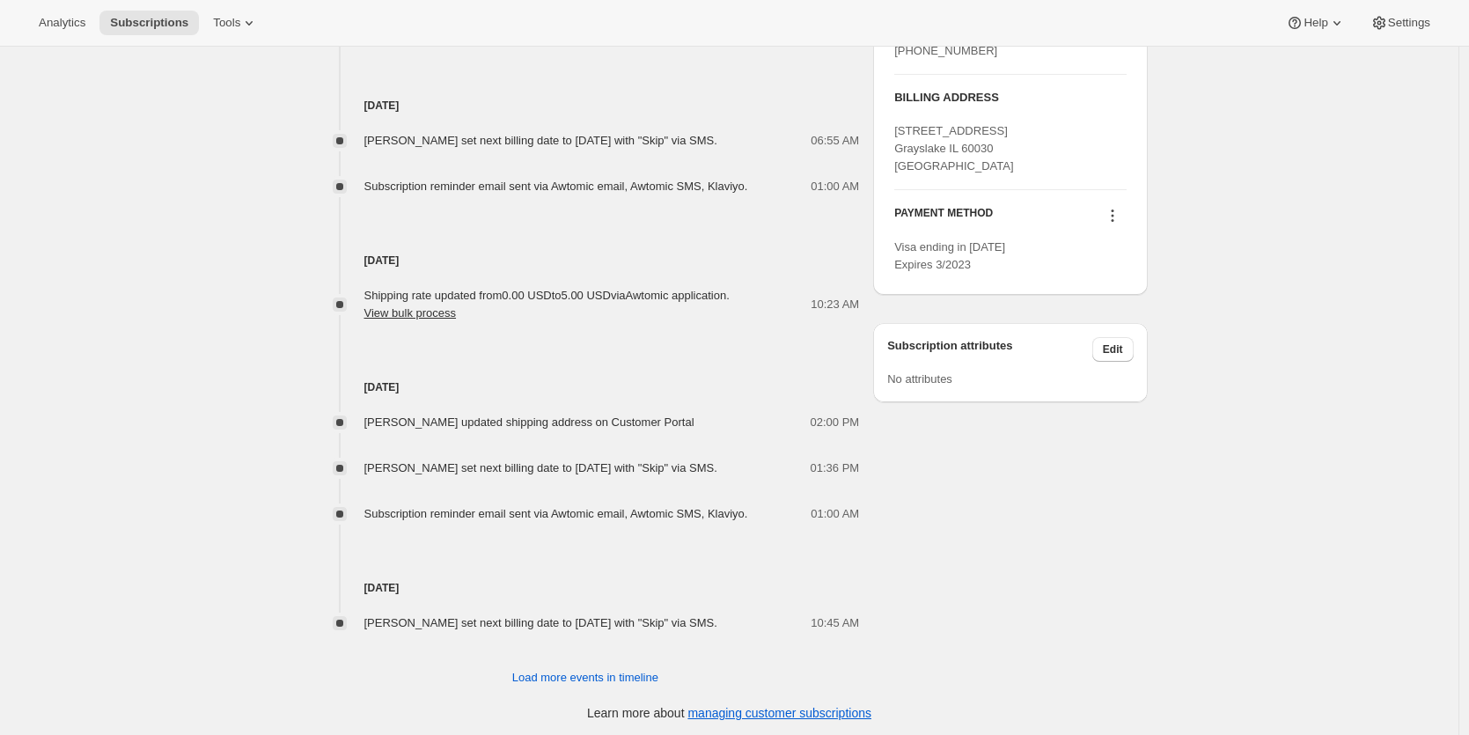
click at [1117, 224] on icon at bounding box center [1113, 216] width 18 height 18
click at [1126, 277] on span "Send link to update card" at bounding box center [1112, 283] width 123 height 13
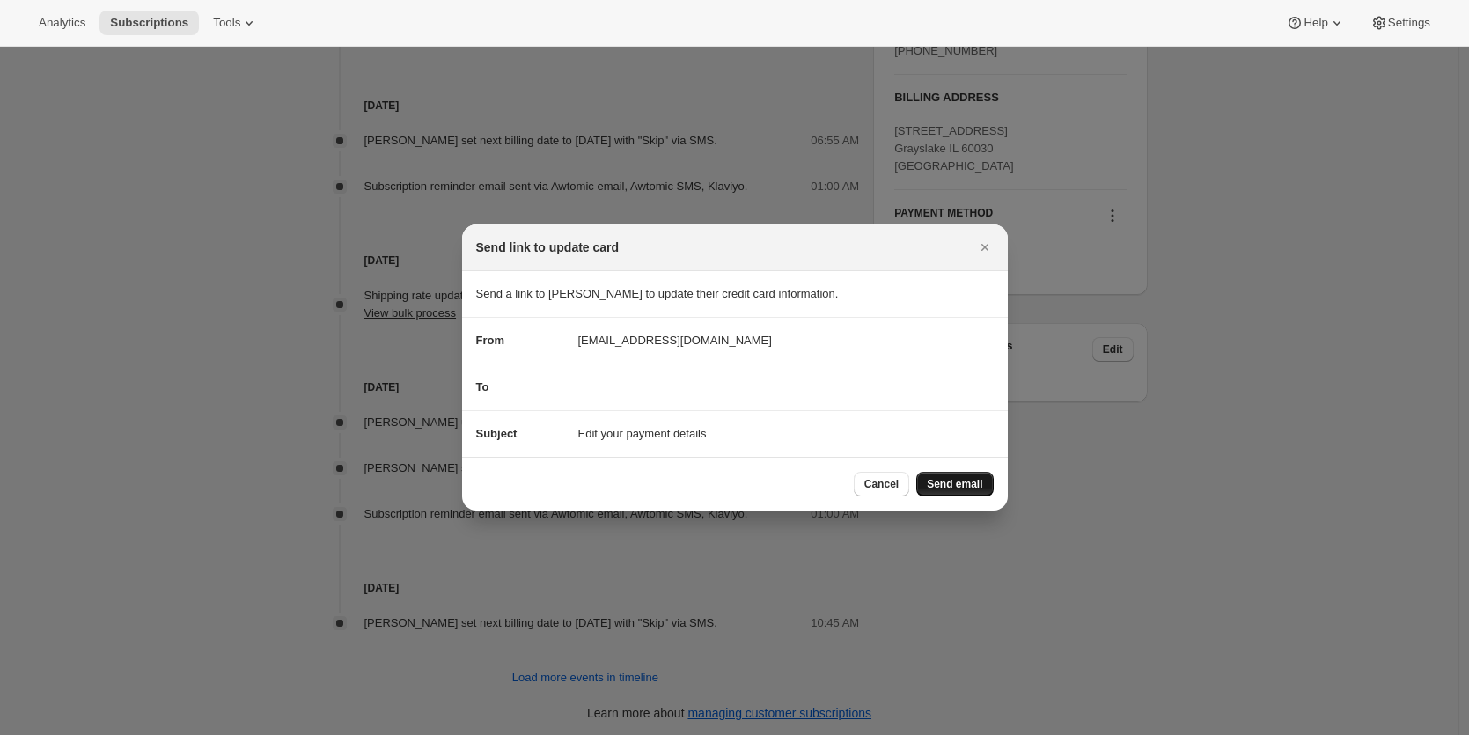
click at [963, 487] on span "Send email" at bounding box center [954, 484] width 55 height 14
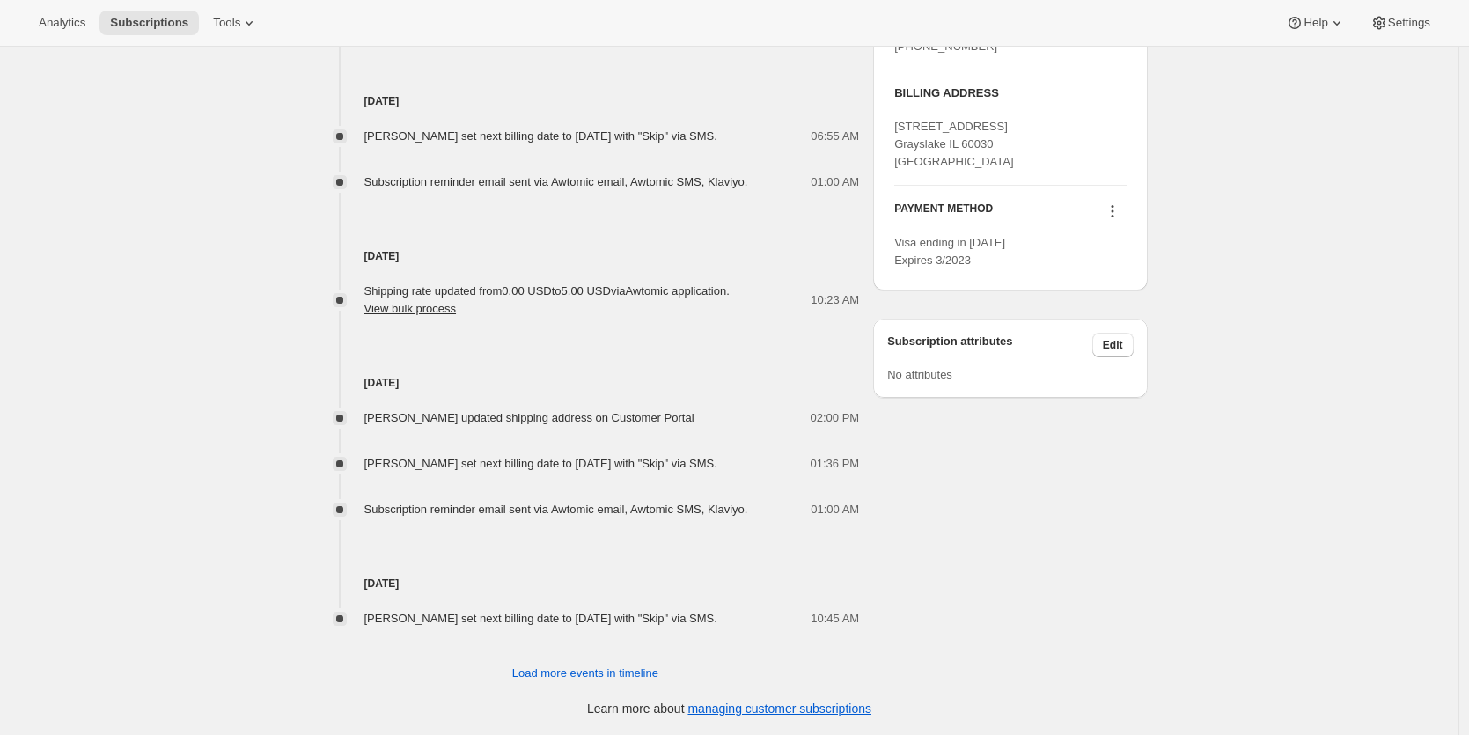
scroll to position [1110, 0]
